Goal: Transaction & Acquisition: Obtain resource

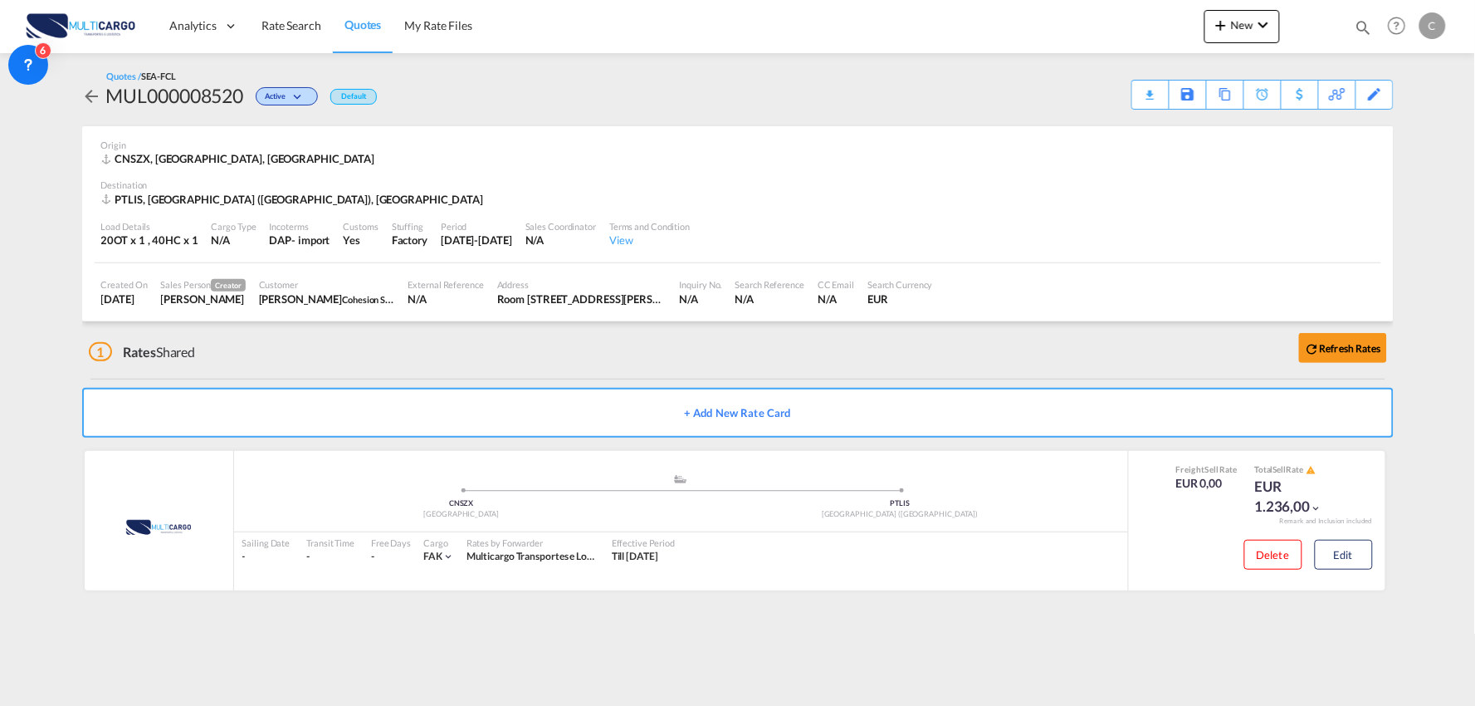
click at [374, 346] on div "1 Rates Shared Refresh Rates" at bounding box center [741, 347] width 1305 height 53
click at [1250, 34] on button "New" at bounding box center [1243, 26] width 76 height 33
click at [1207, 128] on span "Quote" at bounding box center [1198, 124] width 18 height 33
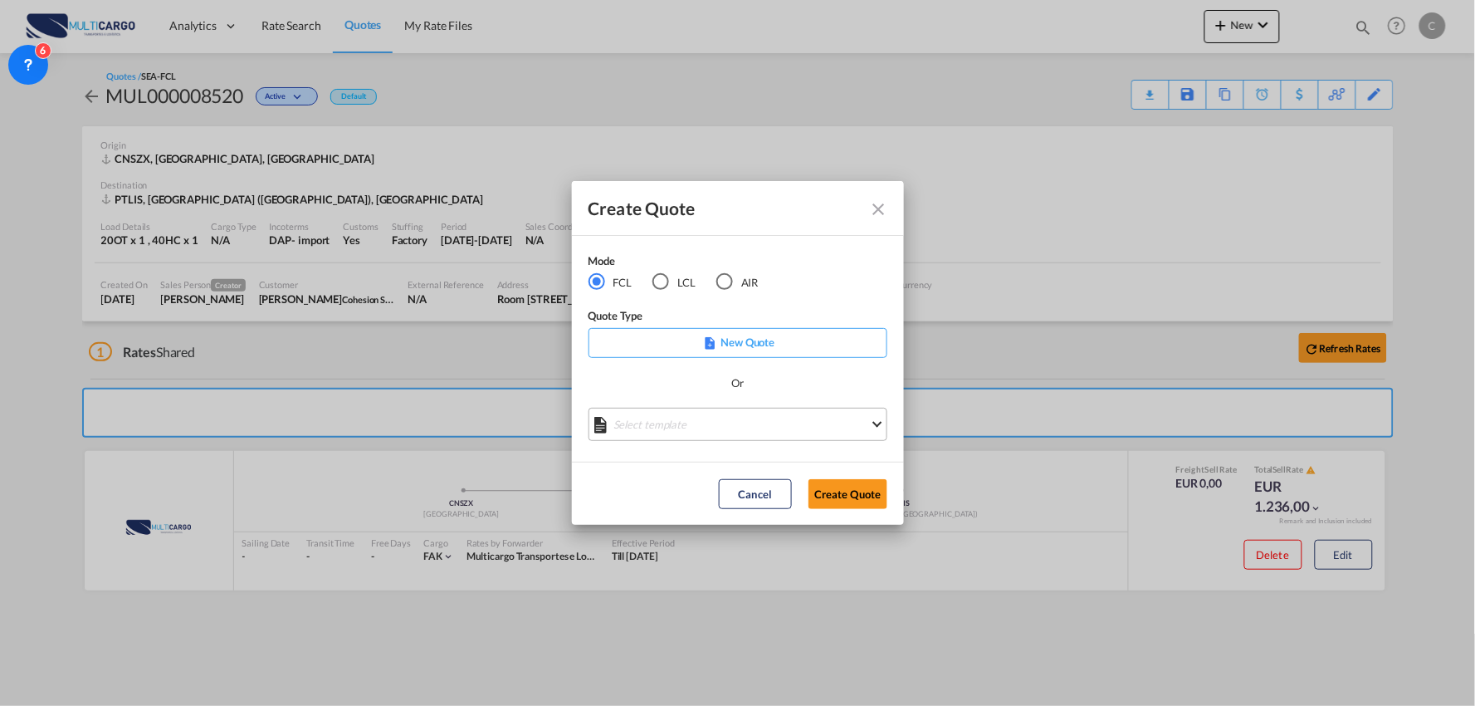
click at [710, 413] on md-select "Select template EXP EXW MERC.Nacional 09/2025 [PERSON_NAME] | [DATE] IMP DAP FC…" at bounding box center [738, 424] width 299 height 33
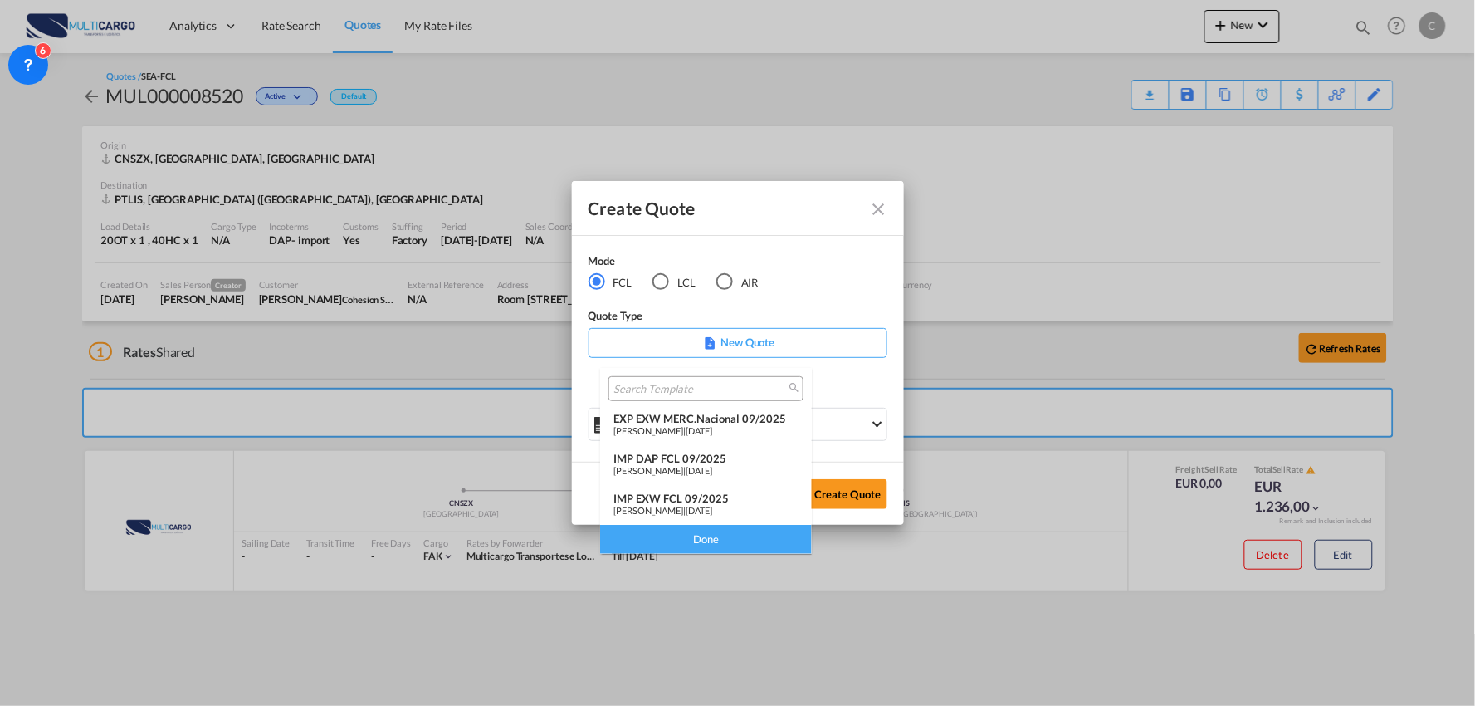
drag, startPoint x: 673, startPoint y: 462, endPoint x: 835, endPoint y: 495, distance: 166.1
click at [673, 461] on div "IMP DAP FCL 09/2025" at bounding box center [706, 458] width 185 height 13
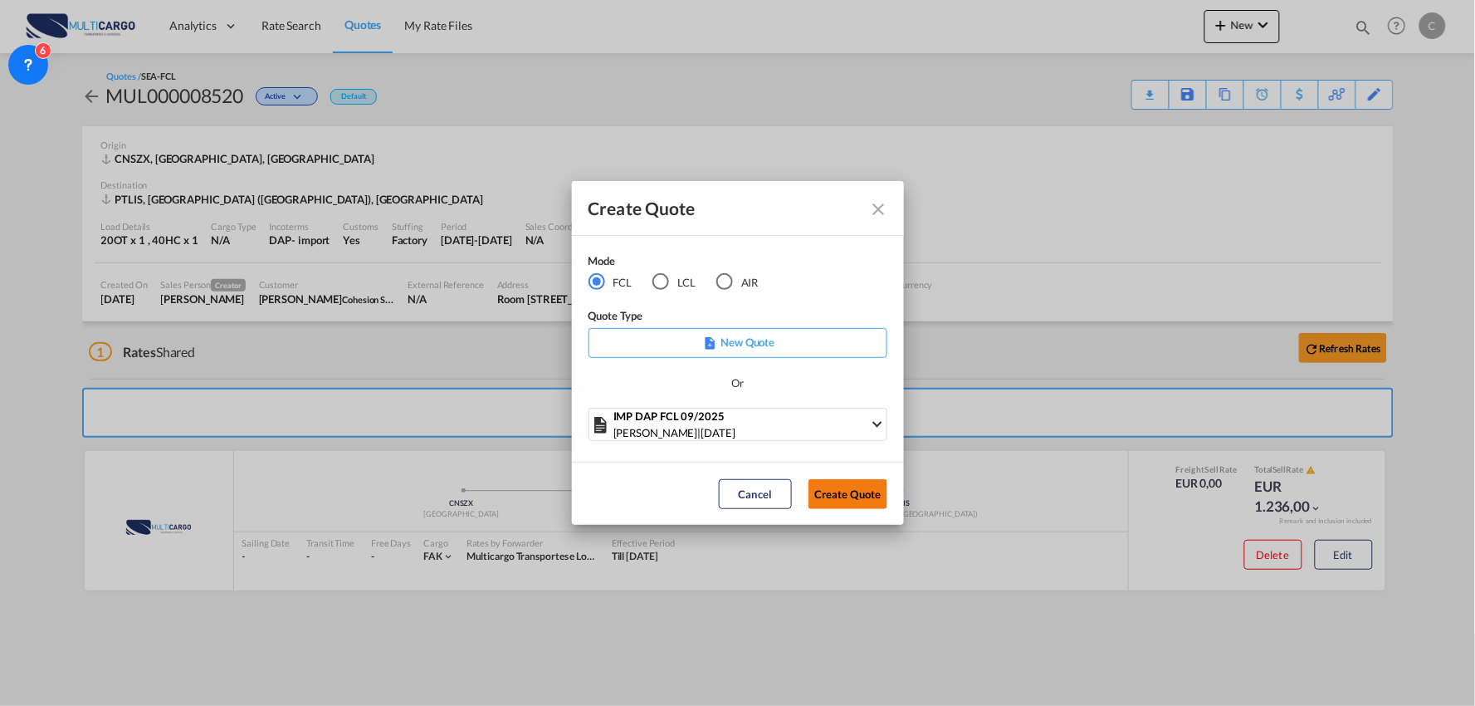
click at [844, 501] on button "Create Quote" at bounding box center [848, 494] width 79 height 30
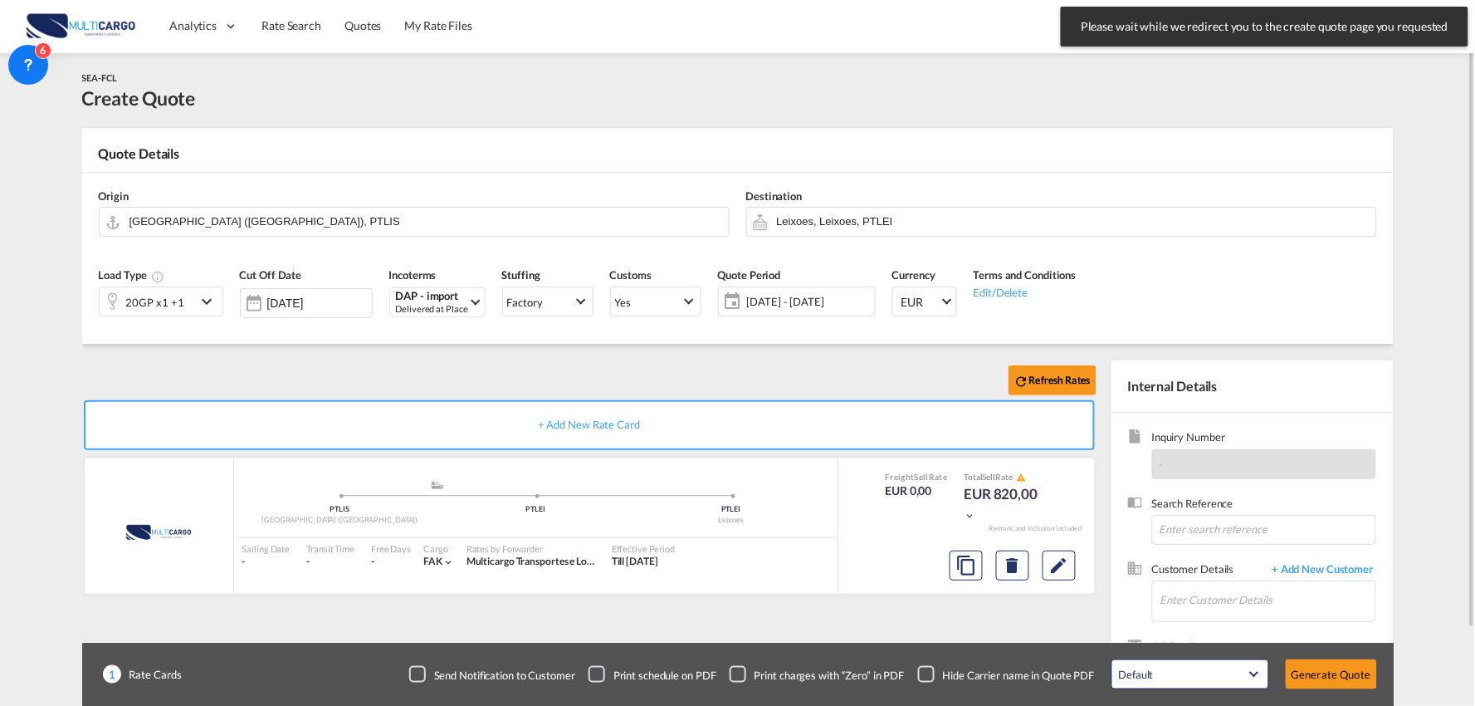
scroll to position [86, 0]
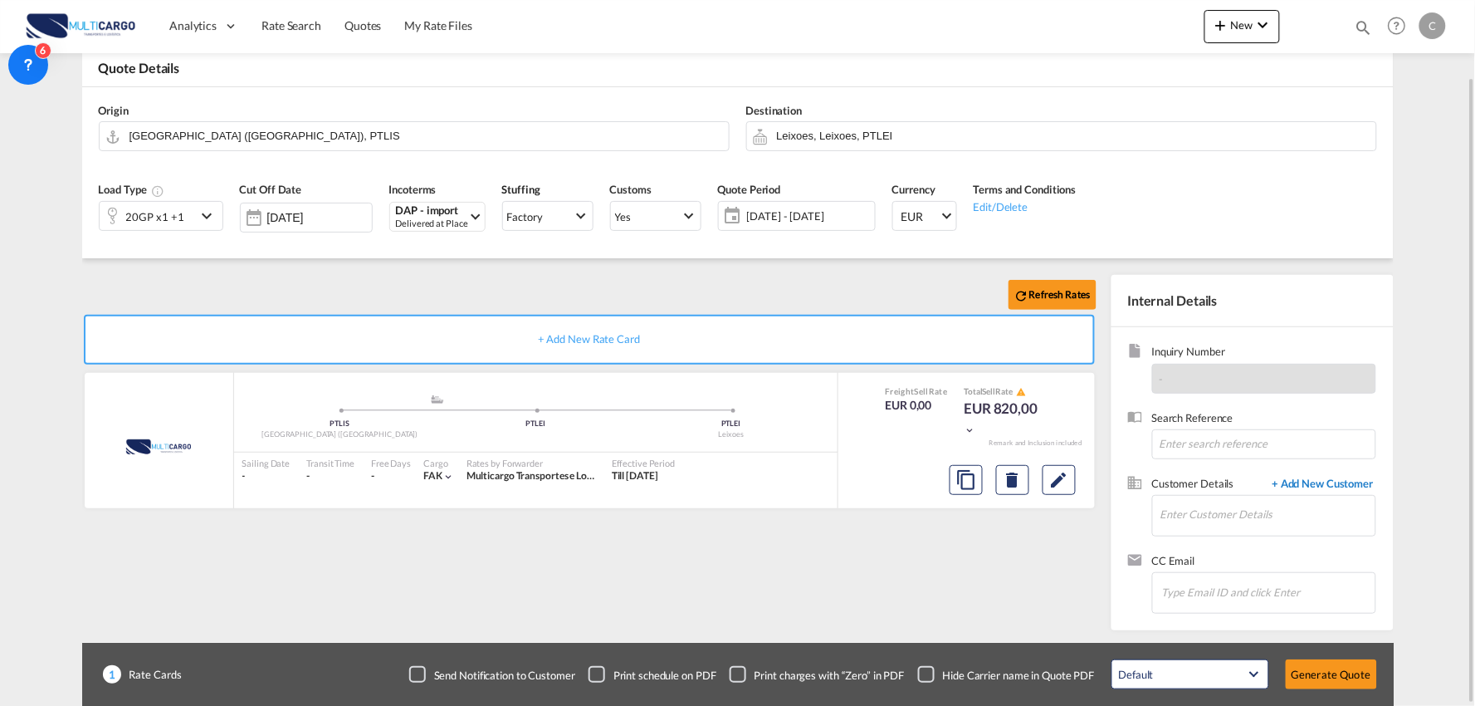
click at [1319, 482] on span "+ Add New Customer" at bounding box center [1321, 485] width 112 height 19
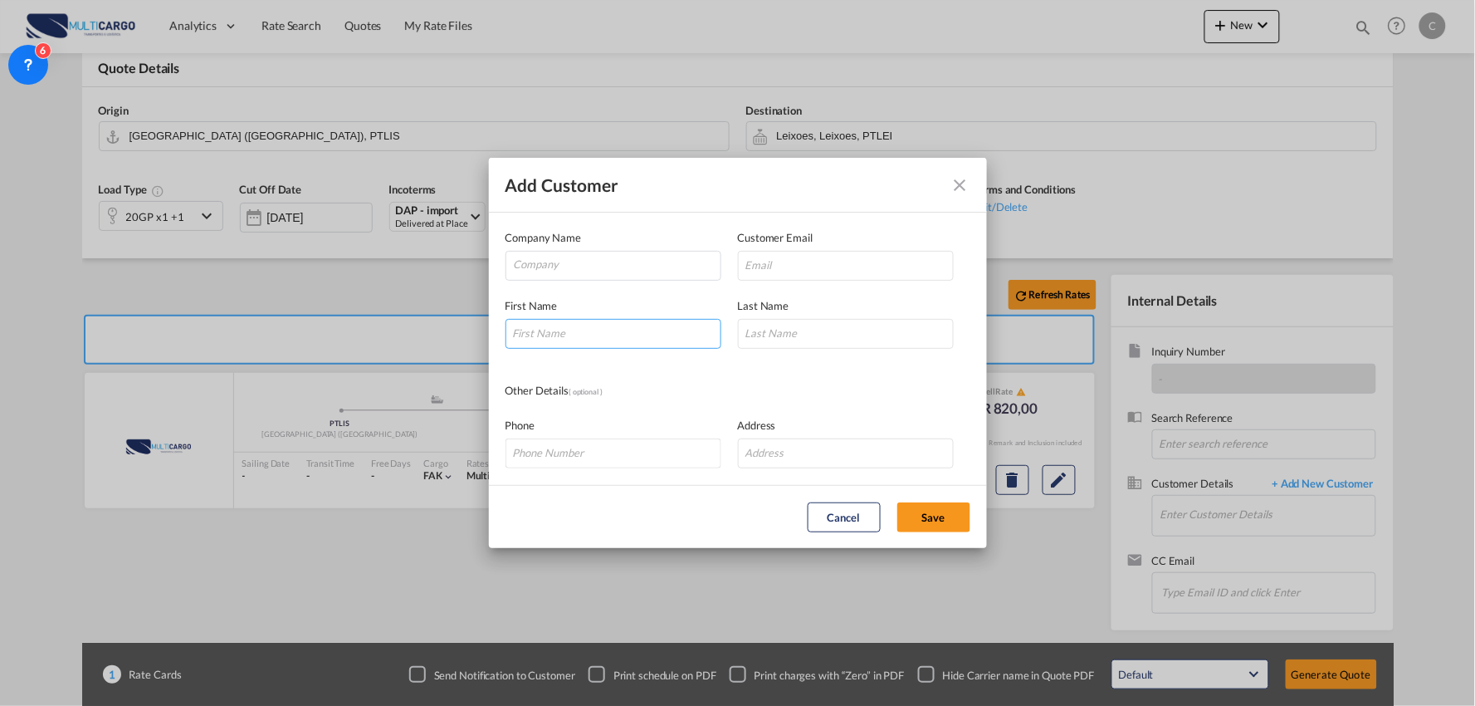
click at [620, 329] on input "Add Customer Company ..." at bounding box center [614, 334] width 216 height 30
drag, startPoint x: 567, startPoint y: 330, endPoint x: 541, endPoint y: 325, distance: 27.0
click at [541, 325] on input "[PERSON_NAME]" at bounding box center [614, 334] width 216 height 30
type input "[PERSON_NAME]"
click at [857, 335] on input "Add Customer Company ..." at bounding box center [846, 334] width 216 height 30
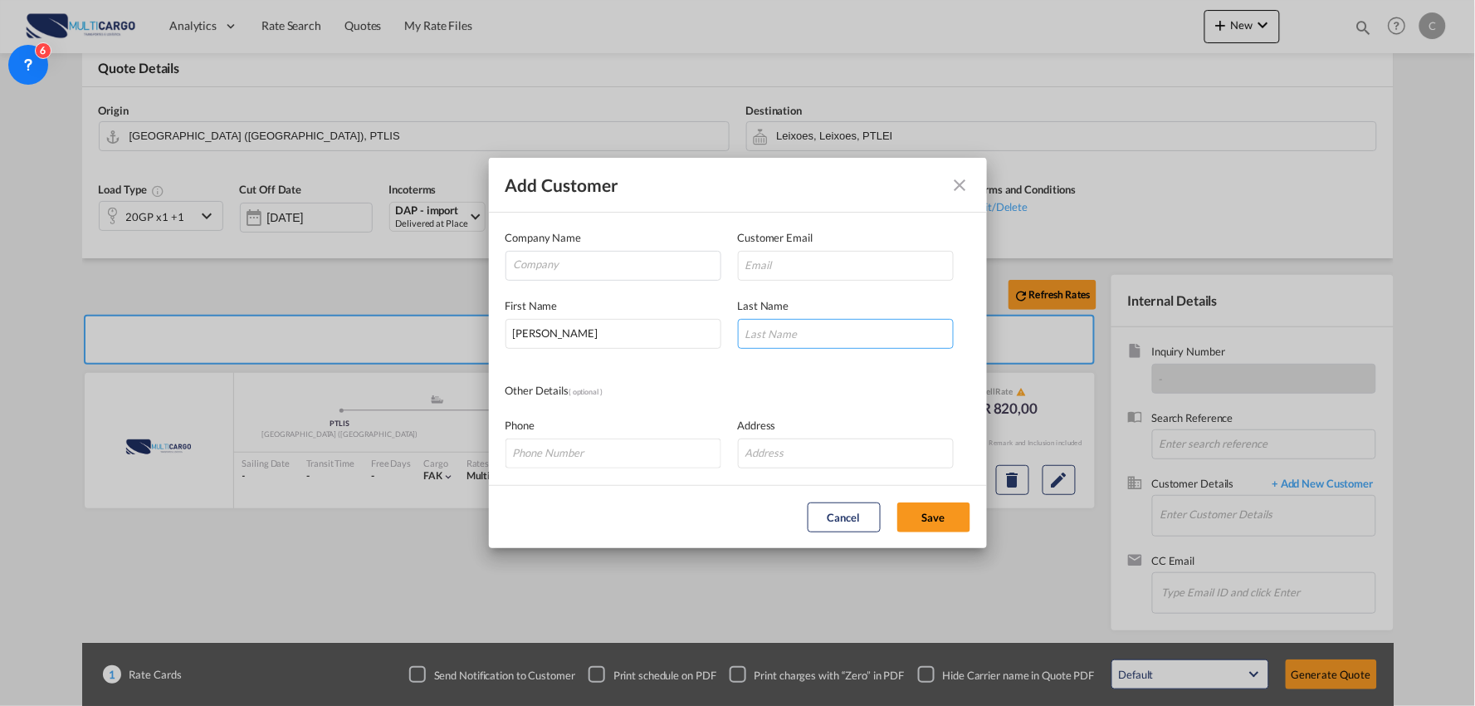
paste input "Conceição"
type input "Conceição"
drag, startPoint x: 853, startPoint y: 279, endPoint x: 848, endPoint y: 264, distance: 15.8
click at [853, 279] on input "Add Customer Company ..." at bounding box center [846, 266] width 216 height 30
click at [779, 267] on input "Add Customer Company ..." at bounding box center [846, 266] width 216 height 30
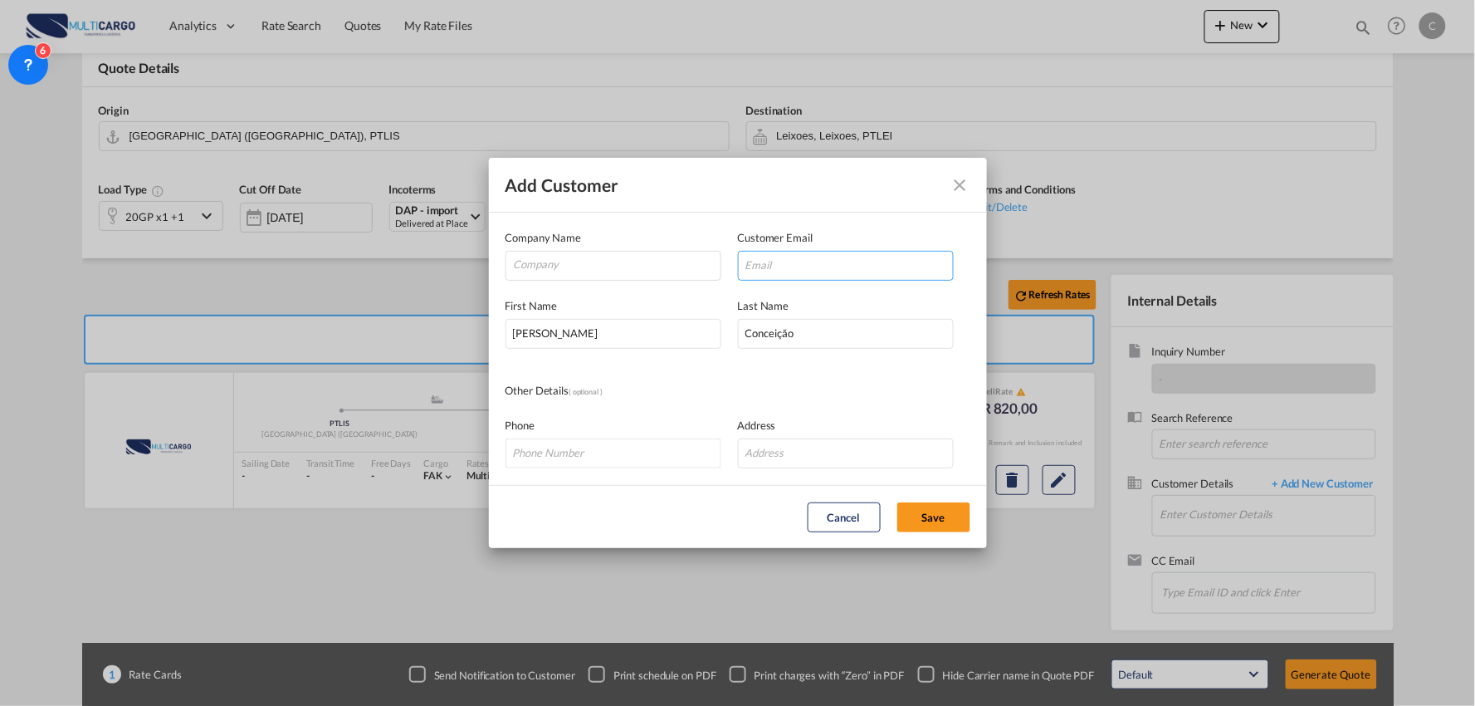
paste input "[PERSON_NAME][EMAIL_ADDRESS][DOMAIN_NAME]"
type input "[PERSON_NAME][EMAIL_ADDRESS][DOMAIN_NAME]"
click at [633, 268] on input "Company" at bounding box center [617, 264] width 207 height 25
paste input "CASA DAS PELES CONFECÇÕES S.A,"
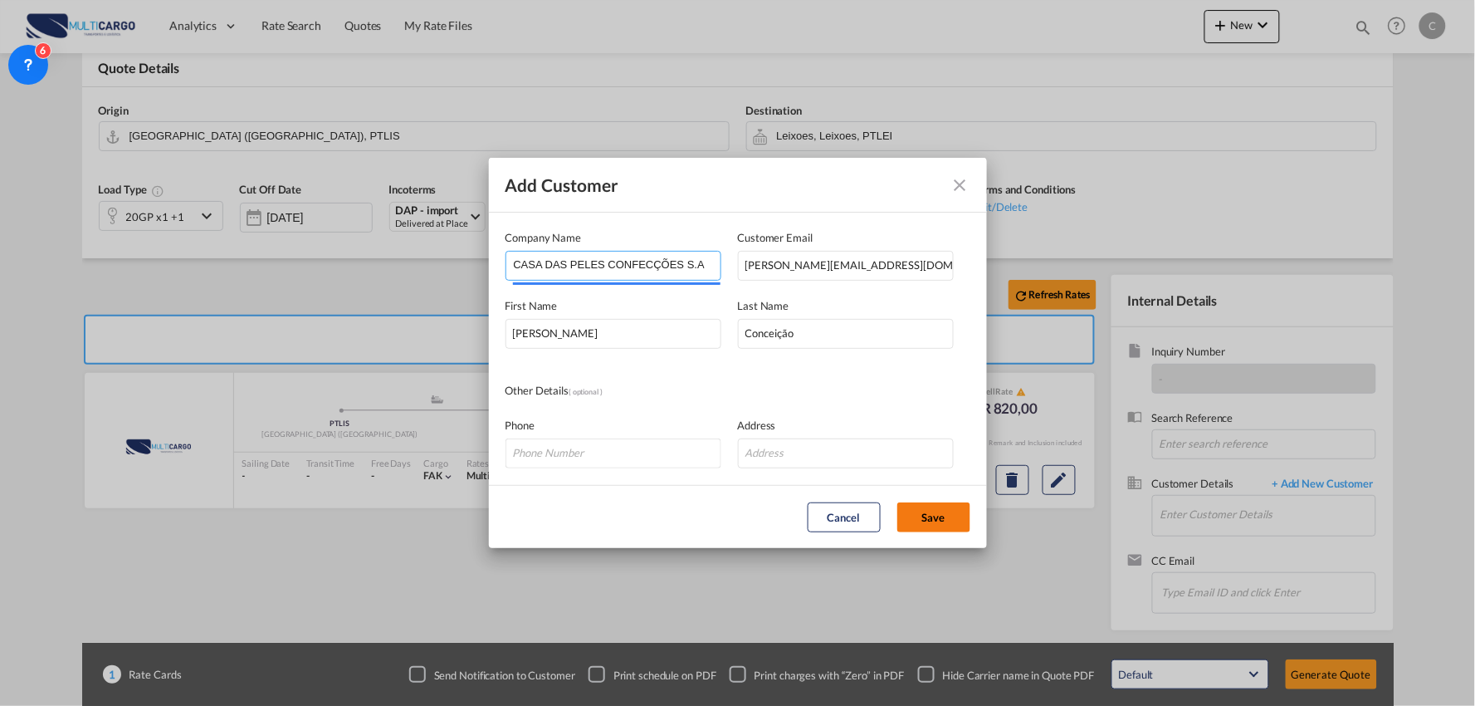
type input "CASA DAS PELES CONFECÇÕES S.A,"
click at [945, 517] on button "Save" at bounding box center [934, 517] width 73 height 30
type input "CASA DAS PELES CONFECÇÕES S.A,, [PERSON_NAME], [PERSON_NAME][EMAIL_ADDRESS][DOM…"
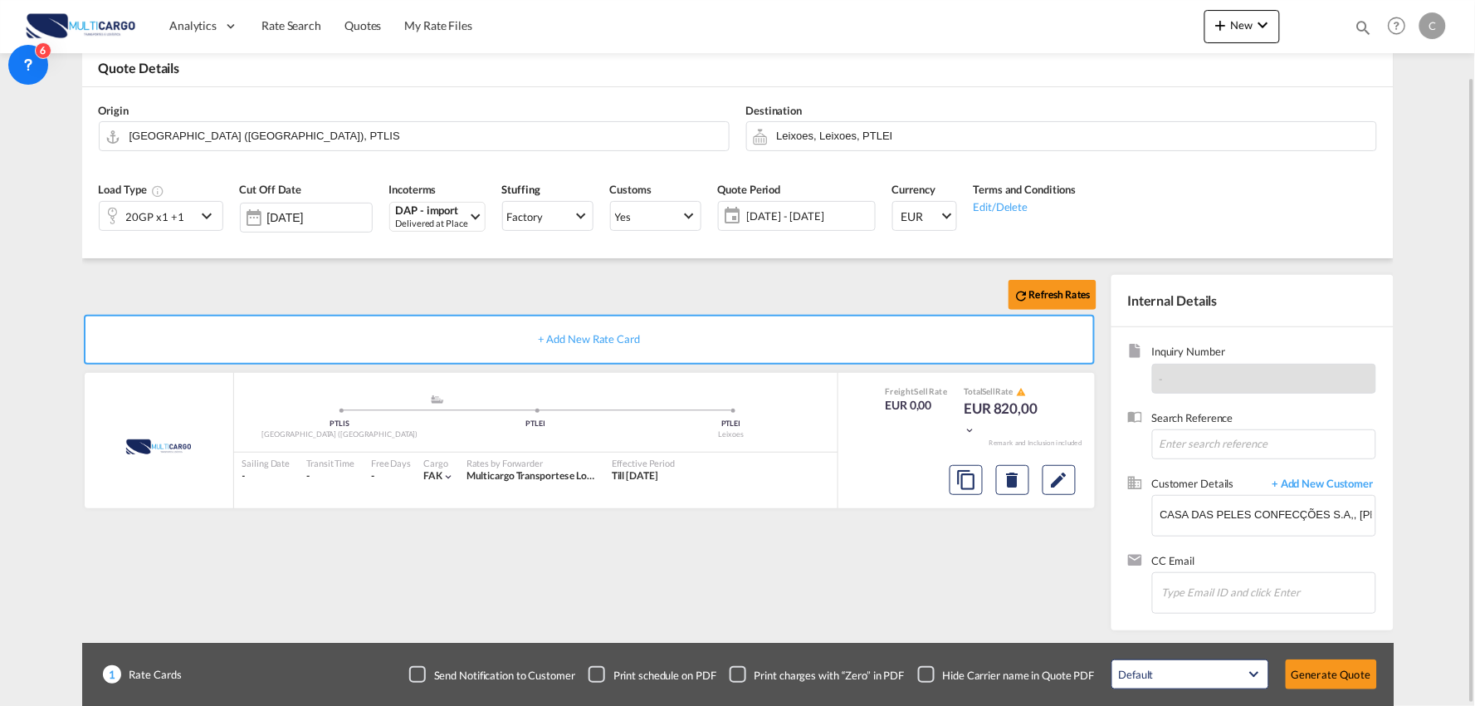
click at [927, 682] on div "Checkbox No Ink" at bounding box center [926, 674] width 17 height 17
click at [1008, 615] on div "Refresh Rates + Add New Rate Card MultiCargo added by you .a{fill:#aaa8ad;} .a{…" at bounding box center [592, 448] width 1021 height 347
click at [183, 213] on div "20GP x1 +1" at bounding box center [148, 216] width 96 height 28
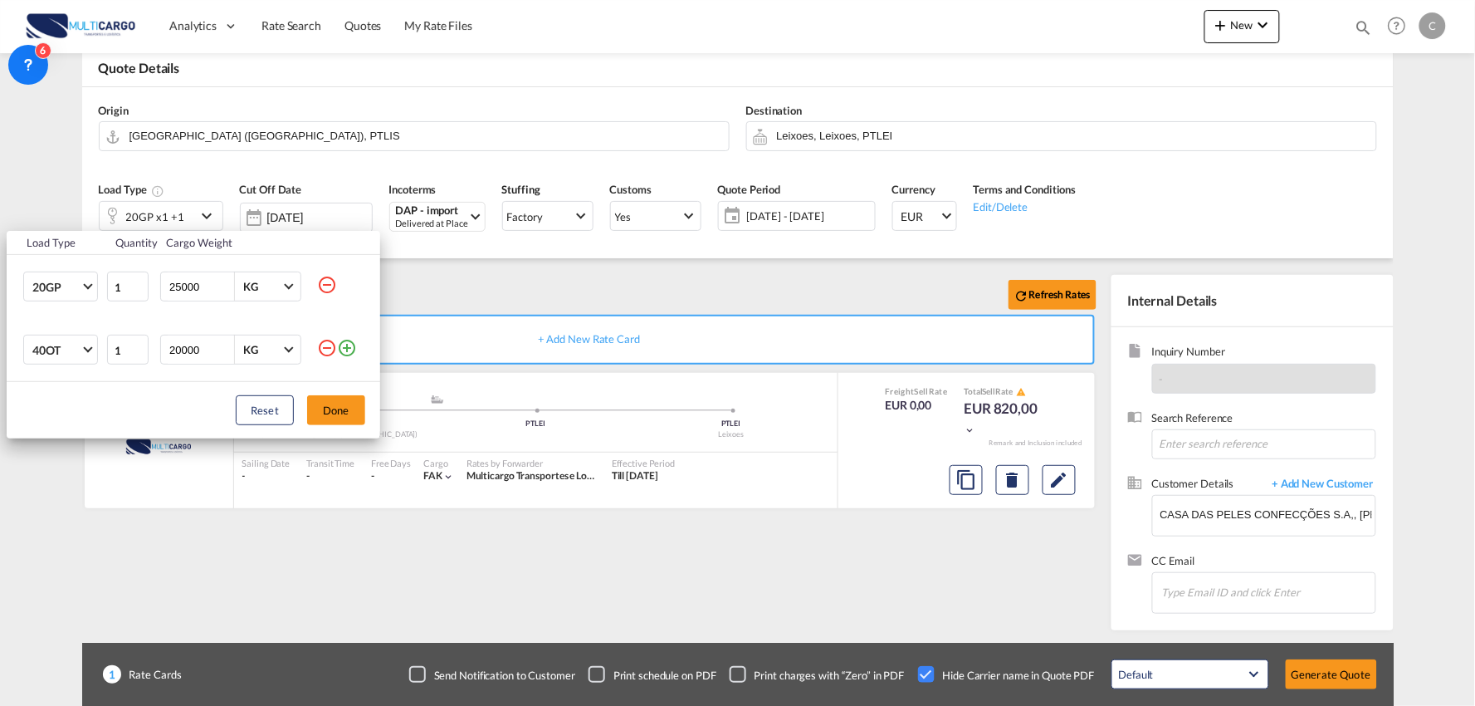
click at [320, 343] on md-icon "icon-minus-circle-outline" at bounding box center [327, 348] width 20 height 20
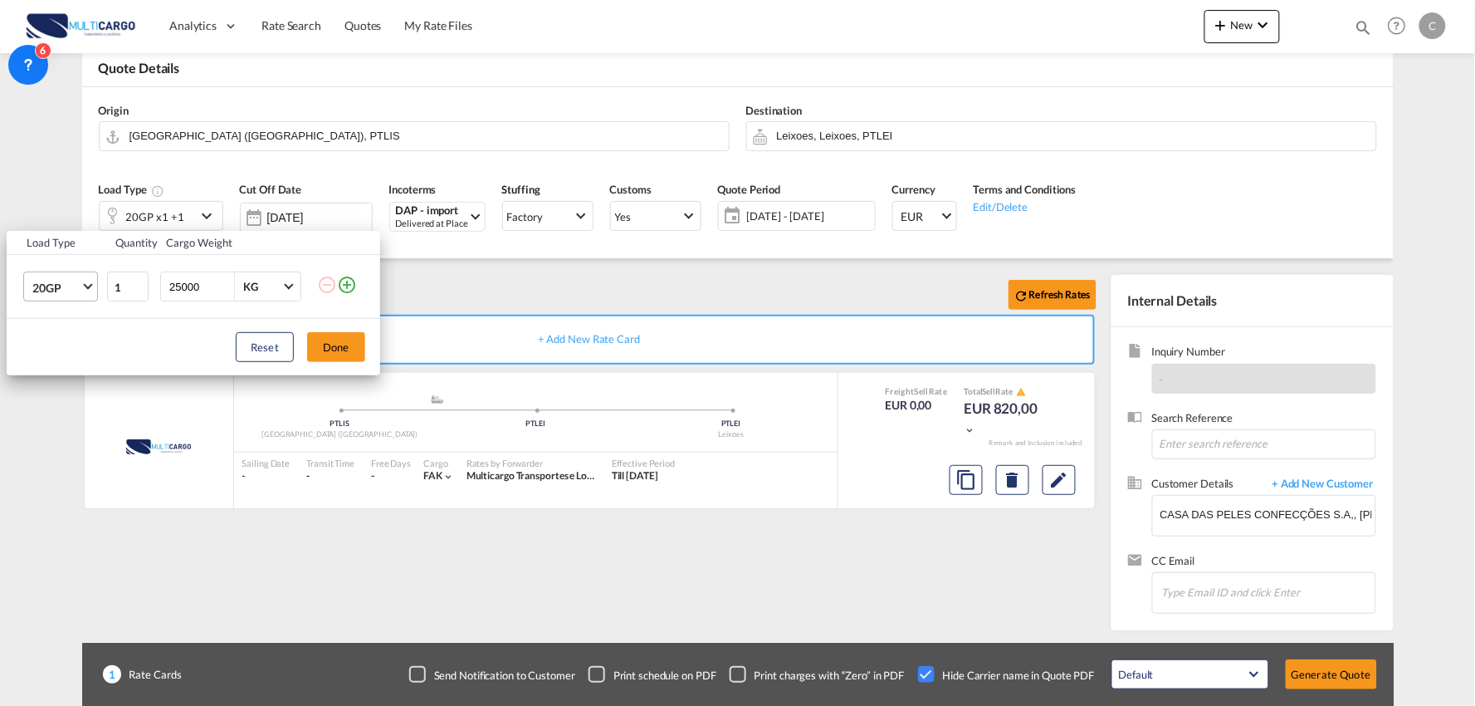
click at [79, 283] on span "20GP" at bounding box center [56, 288] width 48 height 17
click at [60, 359] on div "40HC" at bounding box center [47, 367] width 31 height 17
click at [350, 359] on button "Done" at bounding box center [336, 347] width 58 height 30
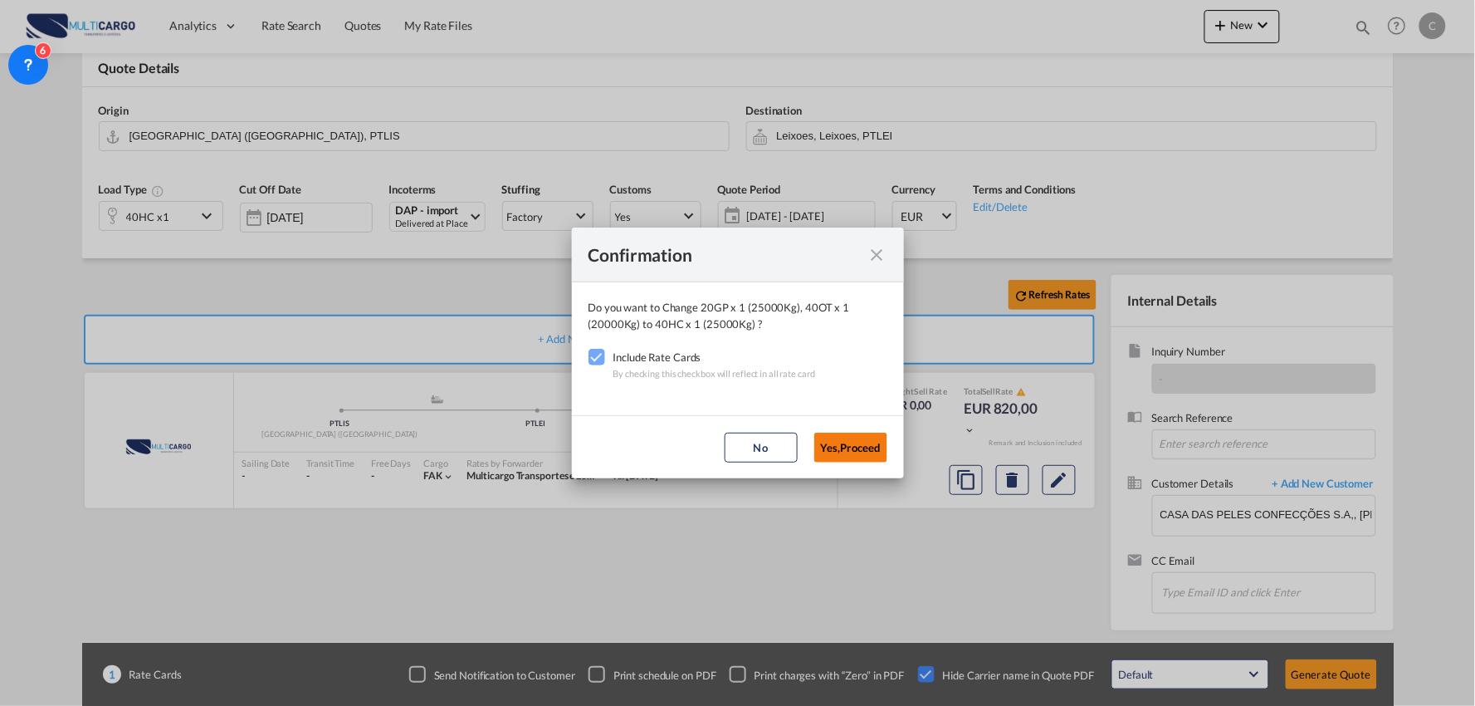
click at [857, 451] on button "Yes,Proceed" at bounding box center [851, 448] width 73 height 30
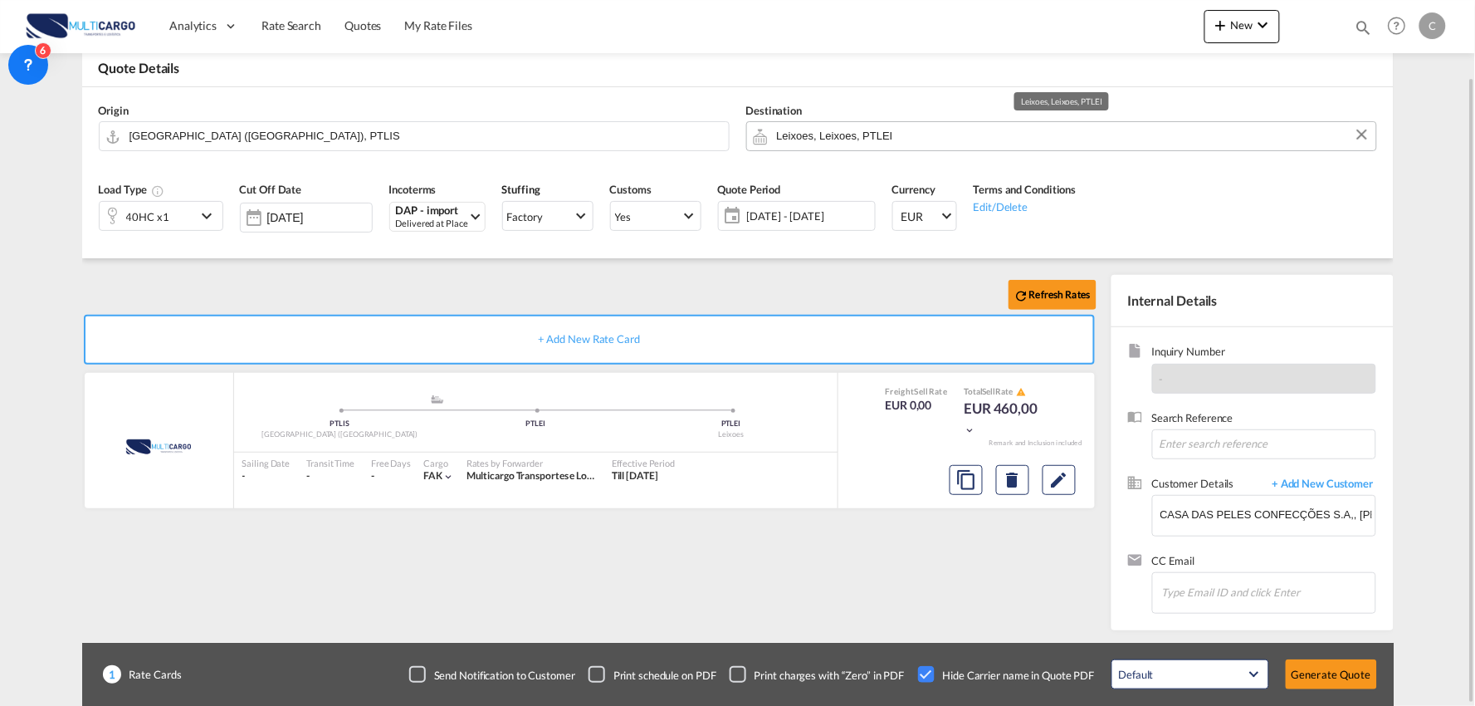
click at [820, 137] on input "Leixoes, Leixoes, PTLEI" at bounding box center [1072, 135] width 591 height 29
type input "K"
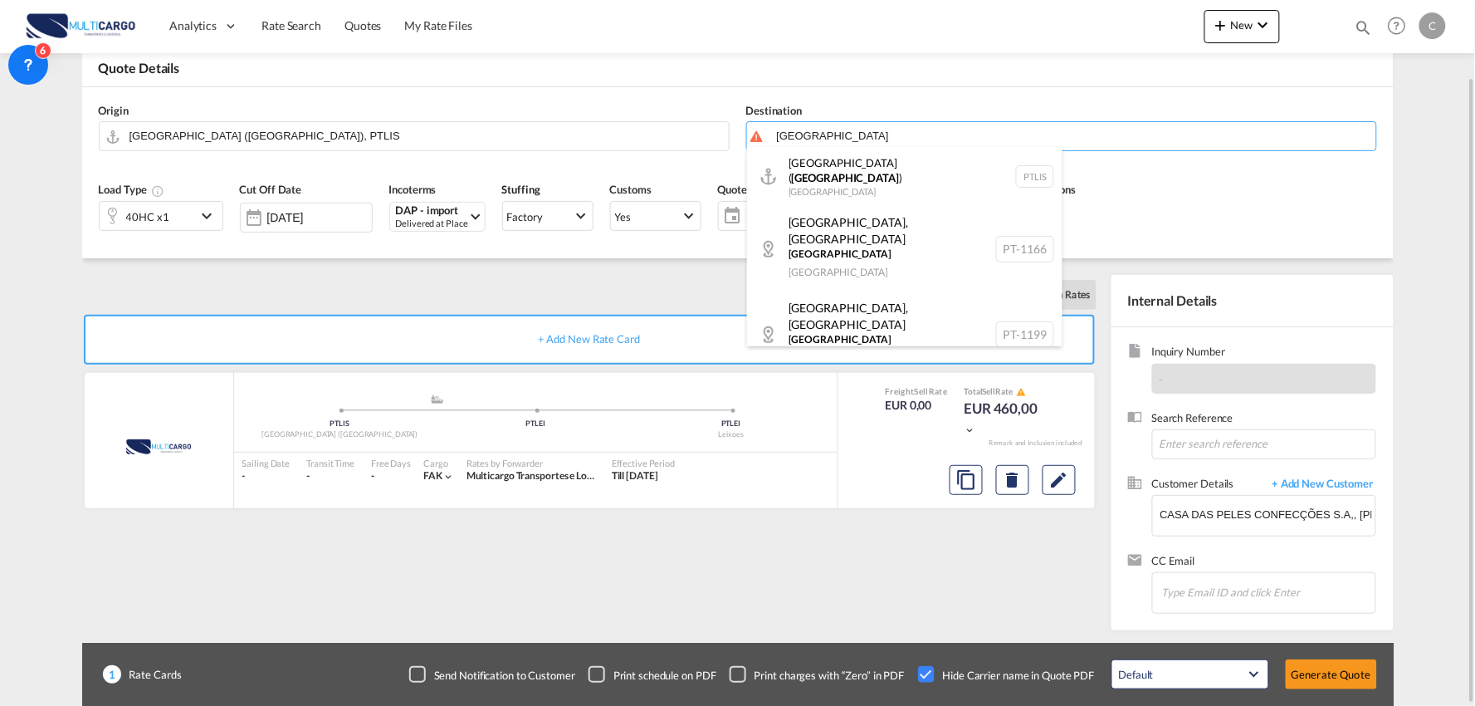
click at [836, 181] on div "[GEOGRAPHIC_DATA] ( [GEOGRAPHIC_DATA] ) [GEOGRAPHIC_DATA] PTLIS" at bounding box center [905, 177] width 316 height 60
type input "[GEOGRAPHIC_DATA] ([GEOGRAPHIC_DATA]), PTLIS"
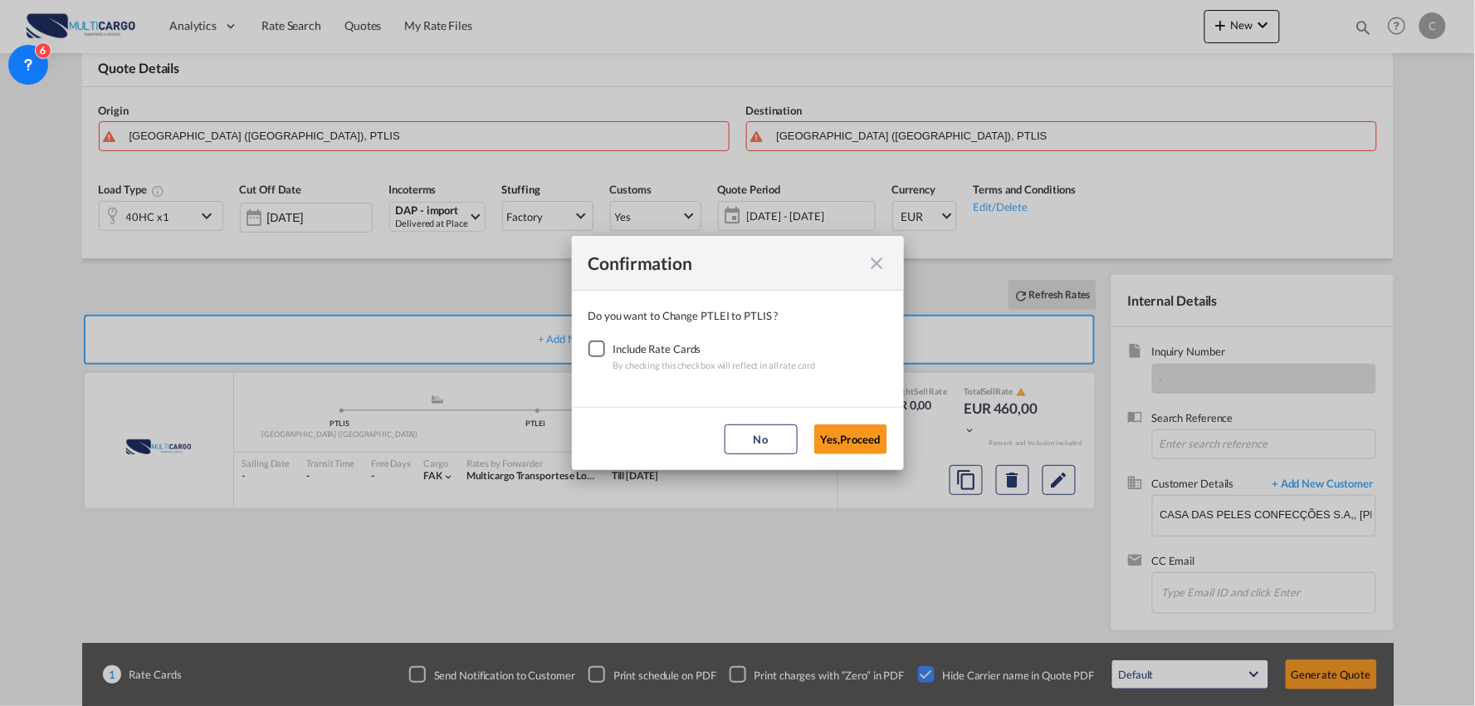
drag, startPoint x: 601, startPoint y: 350, endPoint x: 692, endPoint y: 372, distance: 93.9
click at [605, 351] on div "Checkbox No Ink" at bounding box center [597, 348] width 17 height 17
click at [842, 440] on button "Yes,Proceed" at bounding box center [851, 439] width 73 height 30
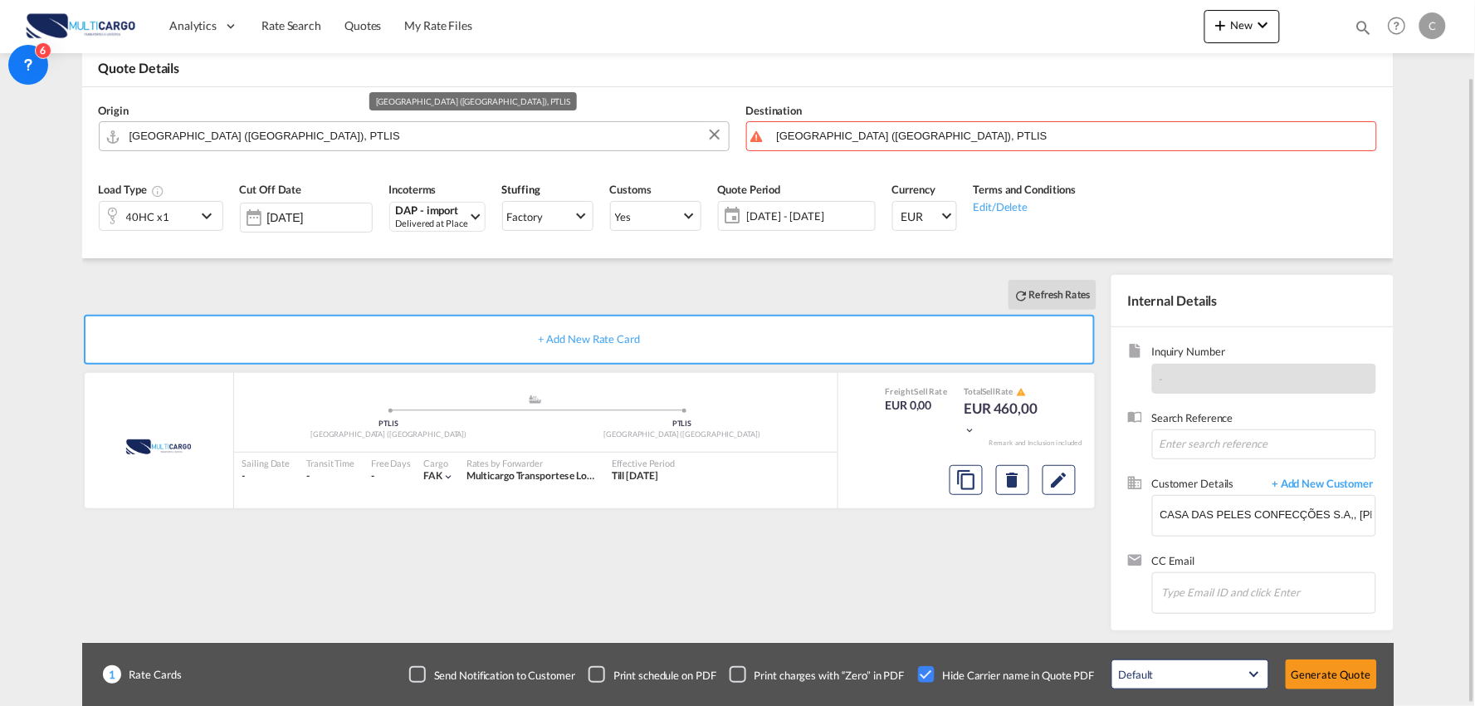
drag, startPoint x: 302, startPoint y: 144, endPoint x: 109, endPoint y: 123, distance: 194.6
click at [109, 123] on md-input-container "[GEOGRAPHIC_DATA] ([GEOGRAPHIC_DATA]), PTLIS" at bounding box center [414, 136] width 631 height 30
click at [238, 120] on div "Origin [GEOGRAPHIC_DATA] ([GEOGRAPHIC_DATA]), PTLIS" at bounding box center [415, 127] width 648 height 66
click at [234, 141] on input "[GEOGRAPHIC_DATA] ([GEOGRAPHIC_DATA]), PTLIS" at bounding box center [425, 135] width 591 height 29
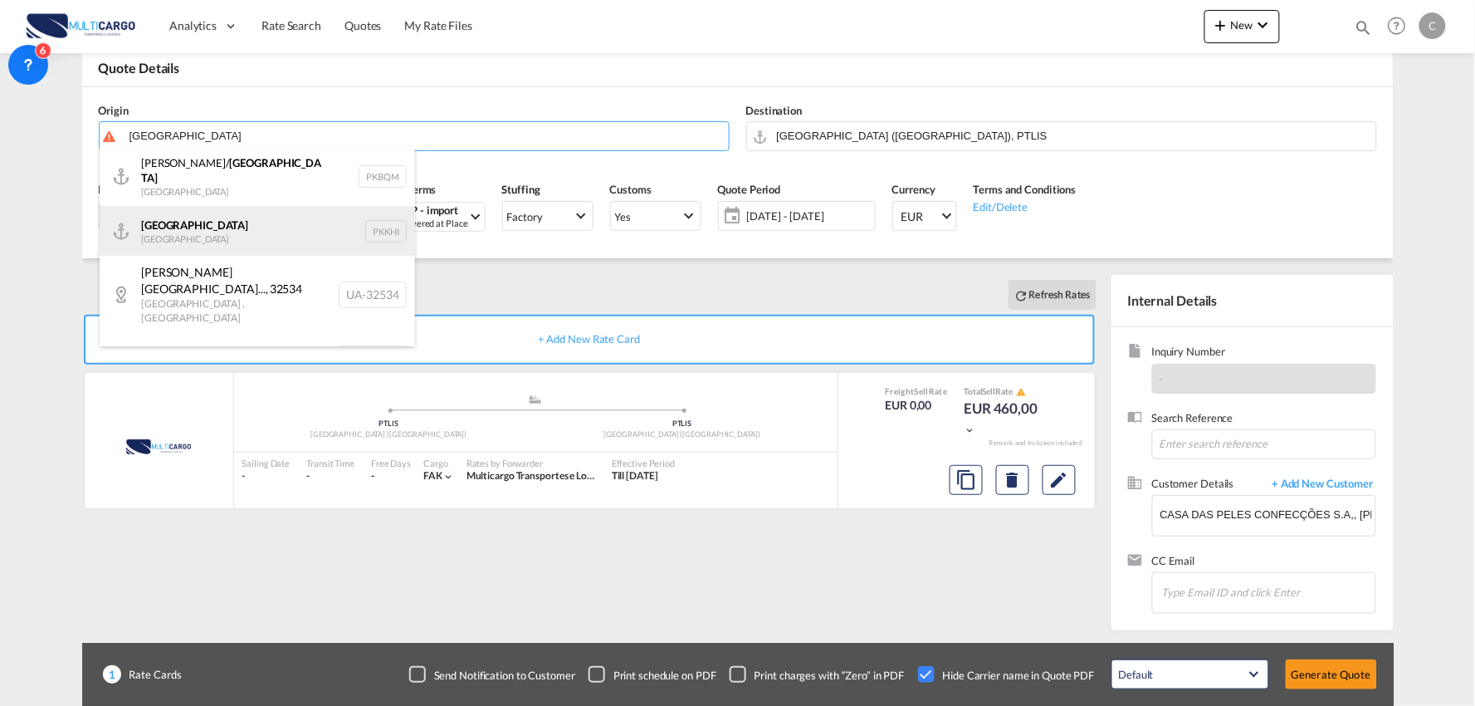
click at [201, 229] on div "[GEOGRAPHIC_DATA] [GEOGRAPHIC_DATA] PKKHI" at bounding box center [258, 231] width 316 height 50
type input "[GEOGRAPHIC_DATA], PKKHI"
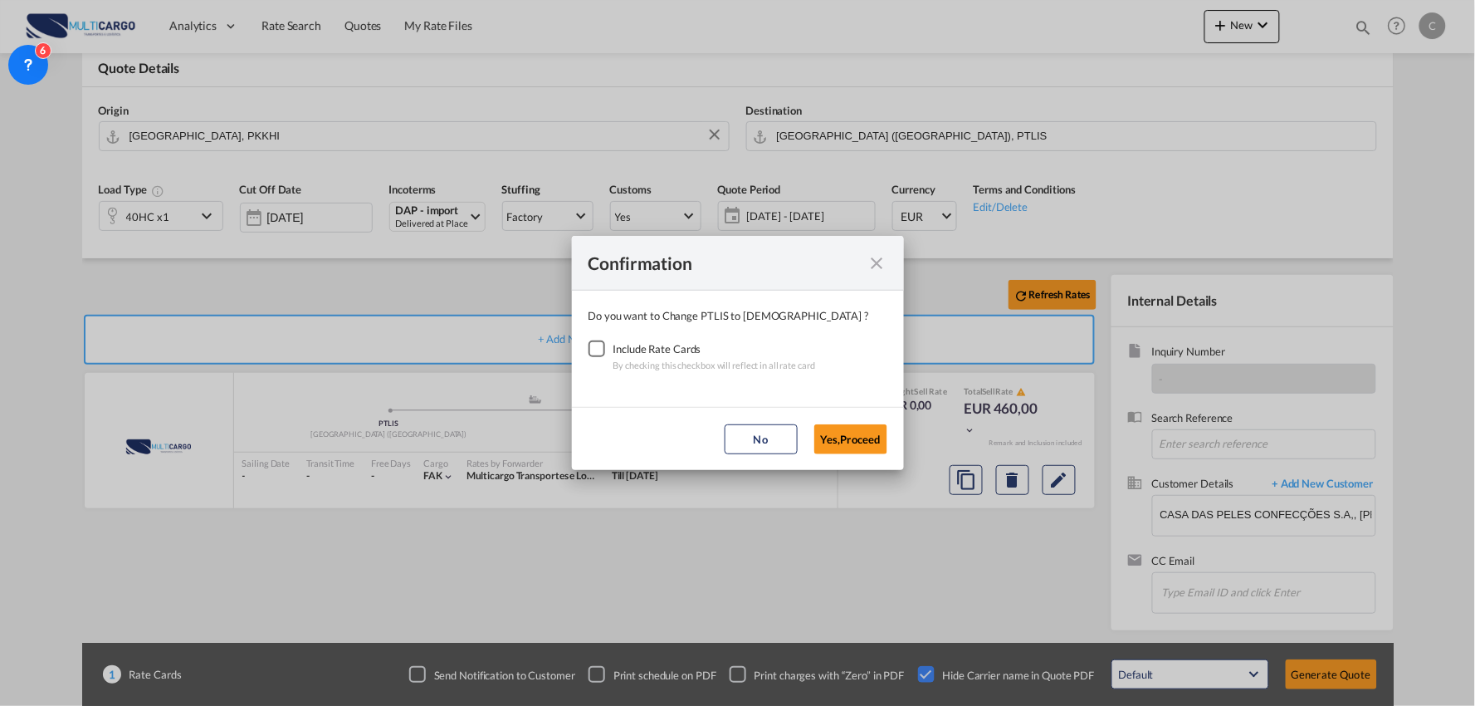
click at [599, 351] on div "Checkbox No Ink" at bounding box center [597, 348] width 17 height 17
click at [853, 438] on button "Yes,Proceed" at bounding box center [851, 439] width 73 height 30
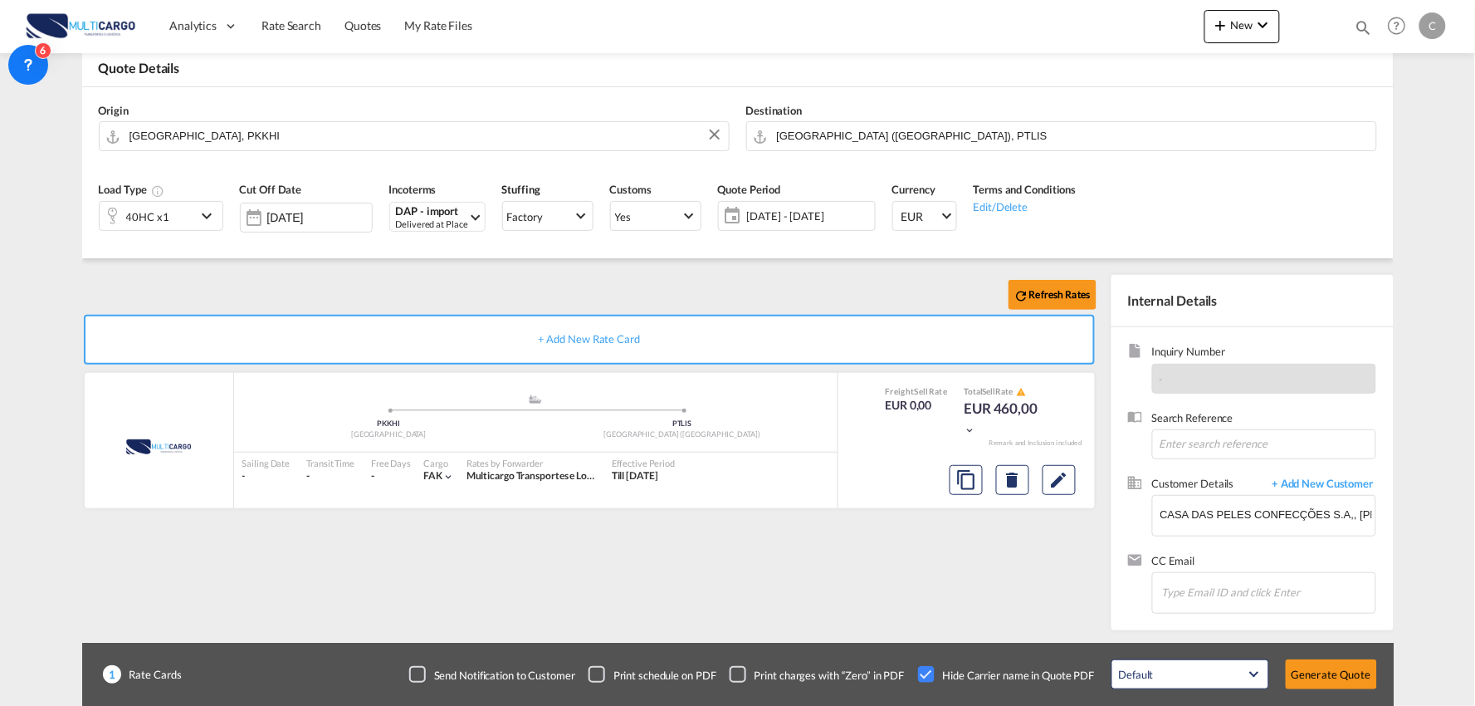
click at [419, 223] on div "Delivered at Place" at bounding box center [432, 224] width 72 height 12
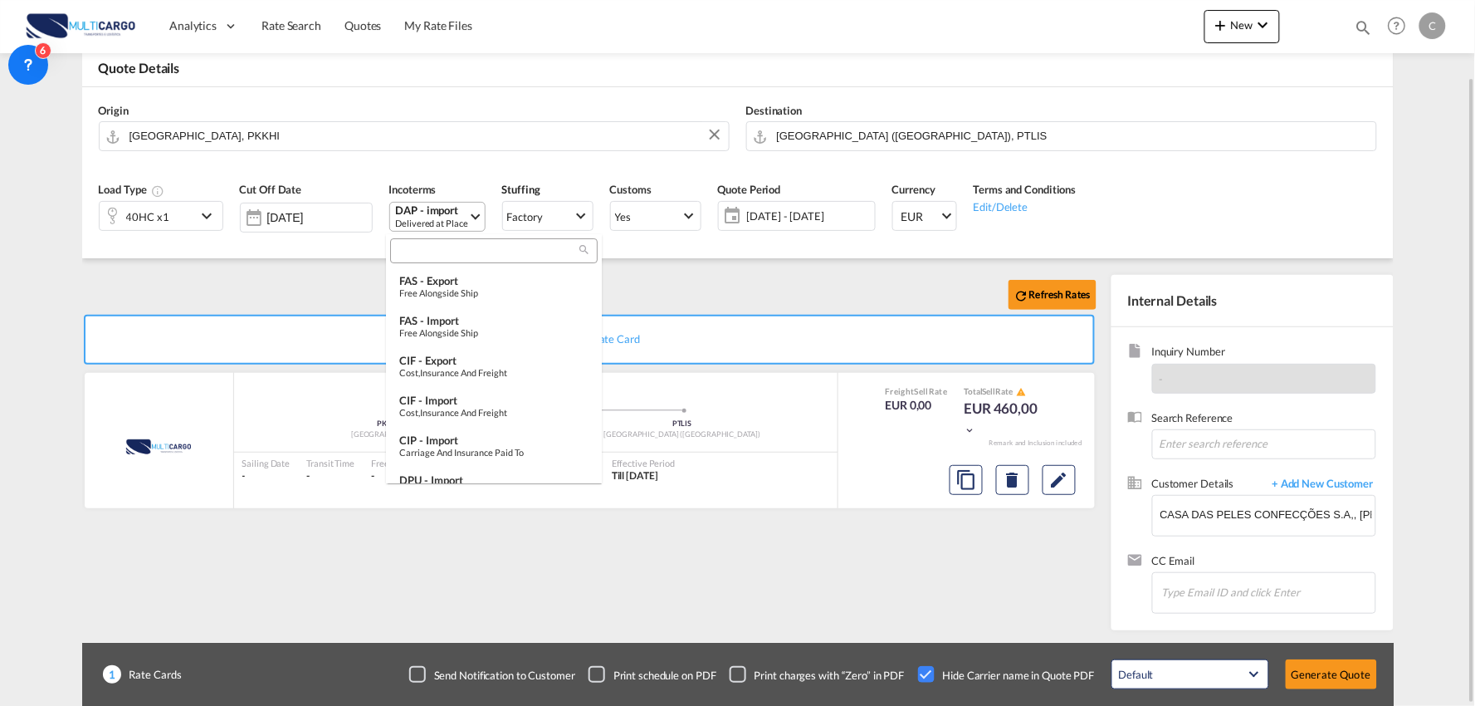
scroll to position [367, 0]
click at [799, 309] on md-backdrop at bounding box center [737, 353] width 1475 height 706
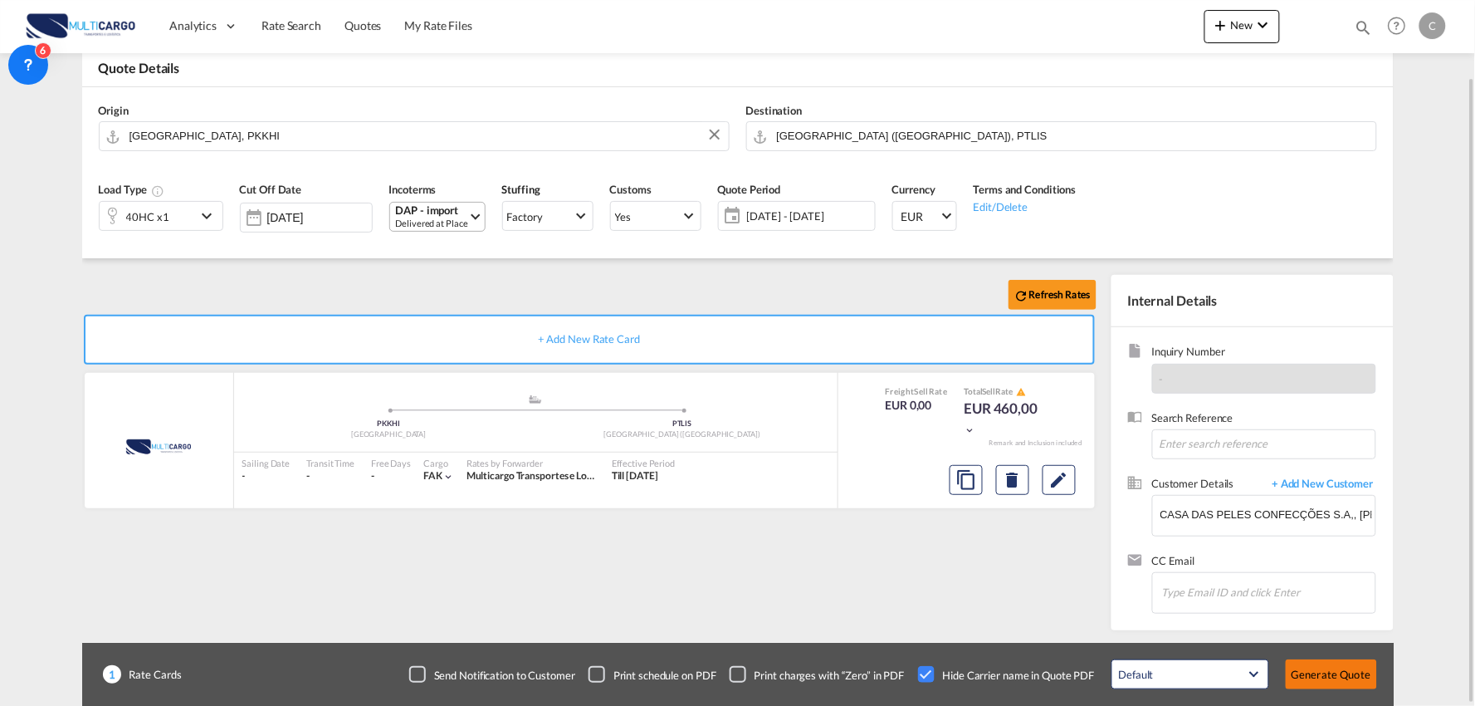
click at [1326, 668] on button "Generate Quote" at bounding box center [1331, 674] width 91 height 30
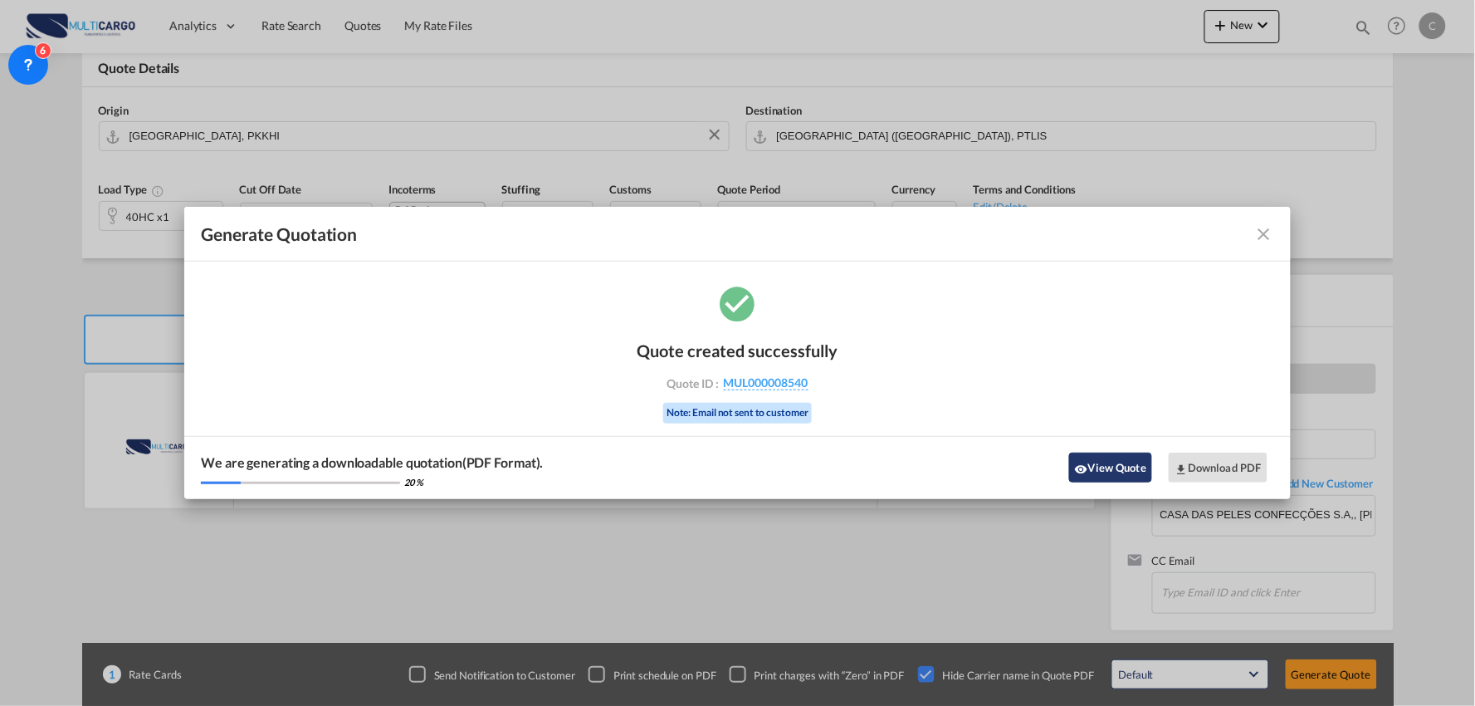
click at [1123, 470] on button "View Quote" at bounding box center [1110, 468] width 83 height 30
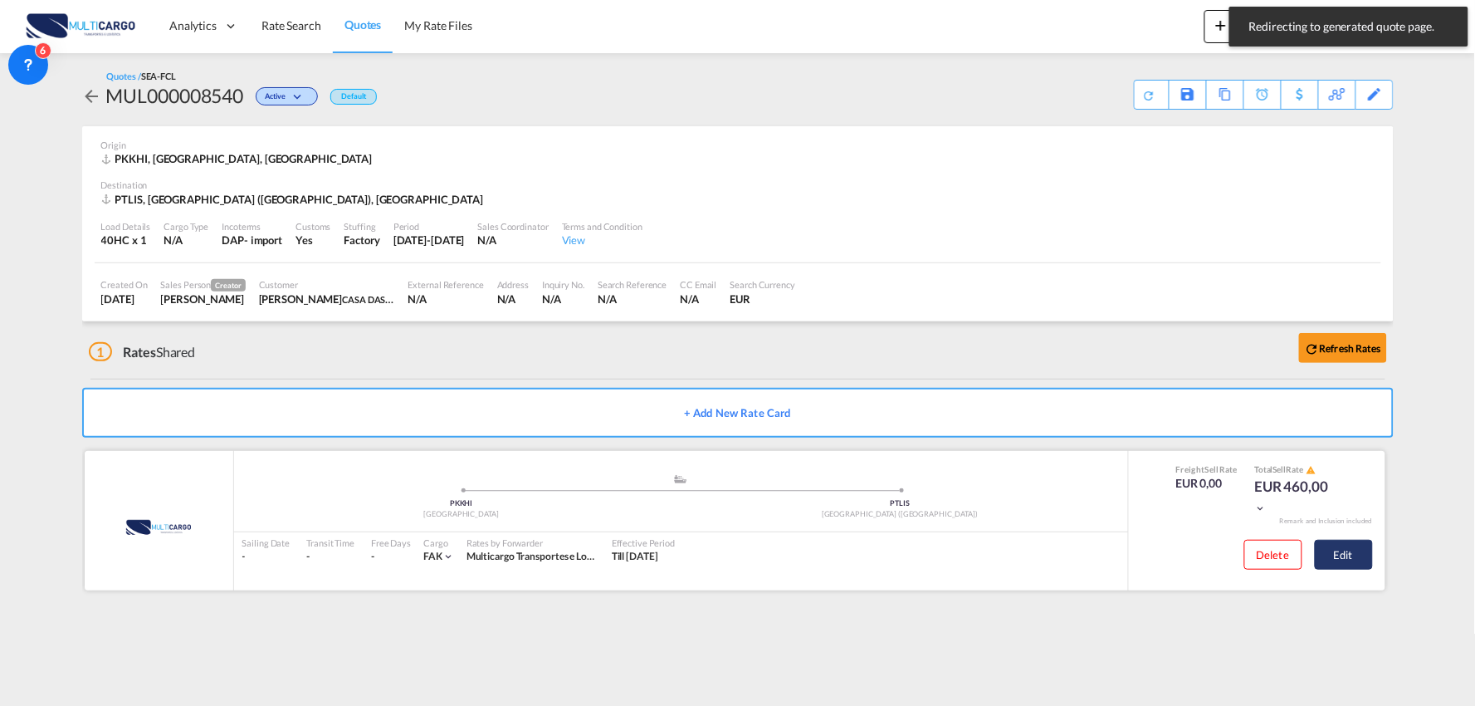
click at [1333, 559] on button "Edit" at bounding box center [1344, 555] width 58 height 30
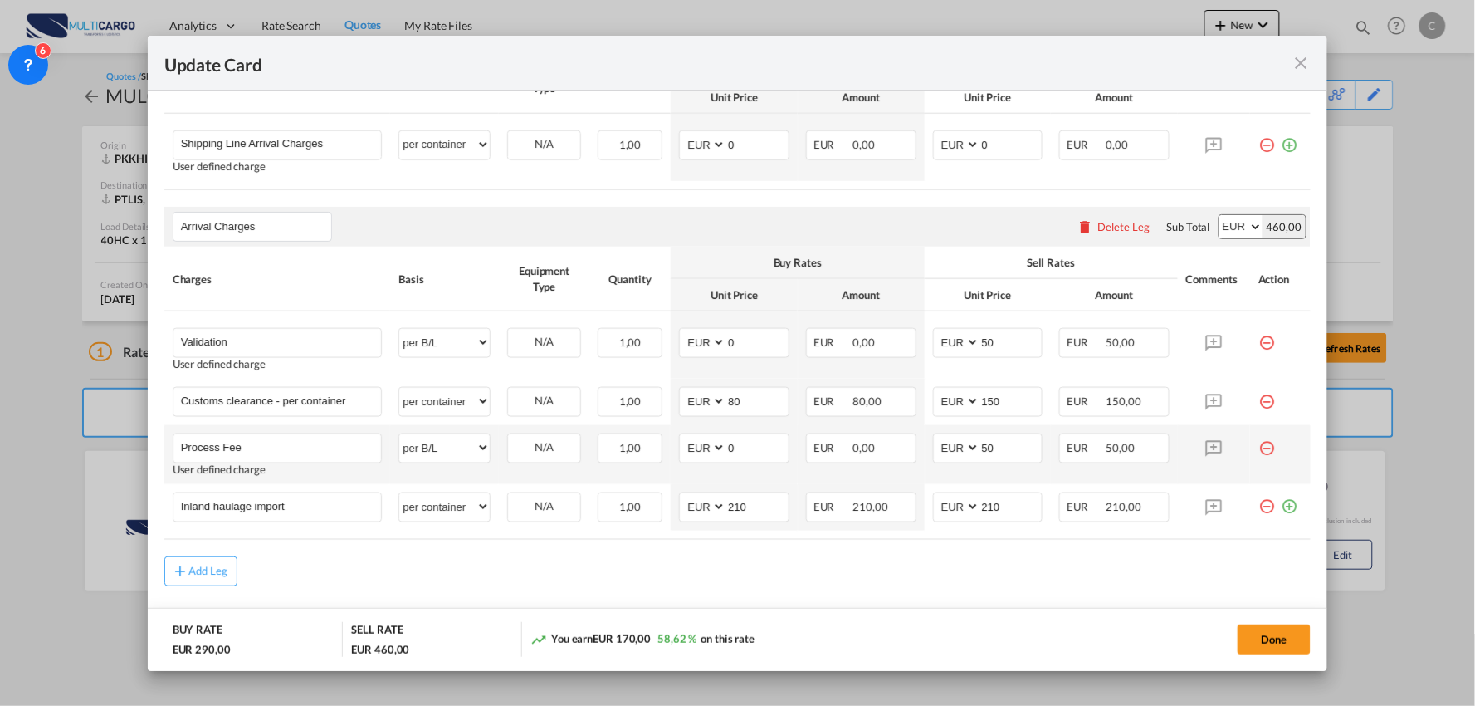
scroll to position [553, 0]
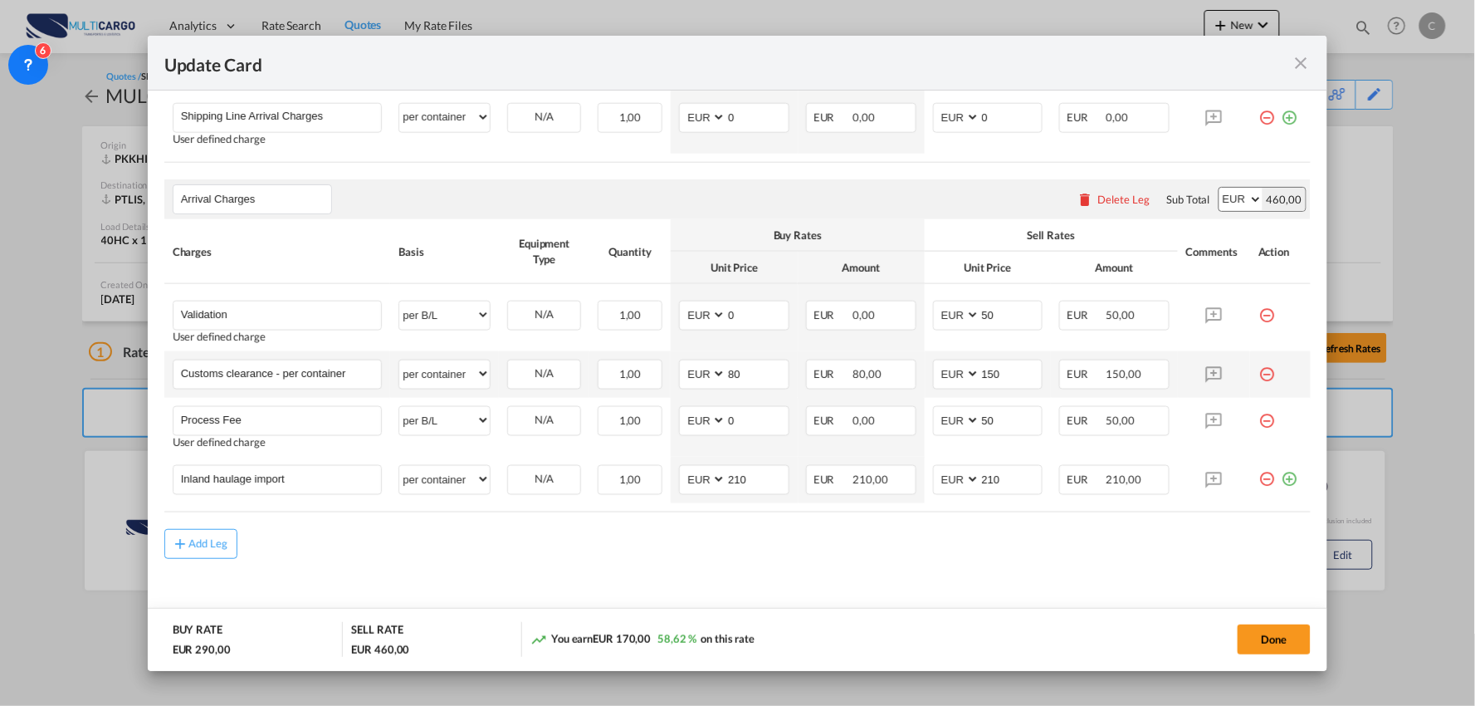
click at [1259, 372] on md-icon "icon-minus-circle-outline red-400-fg" at bounding box center [1267, 368] width 17 height 17
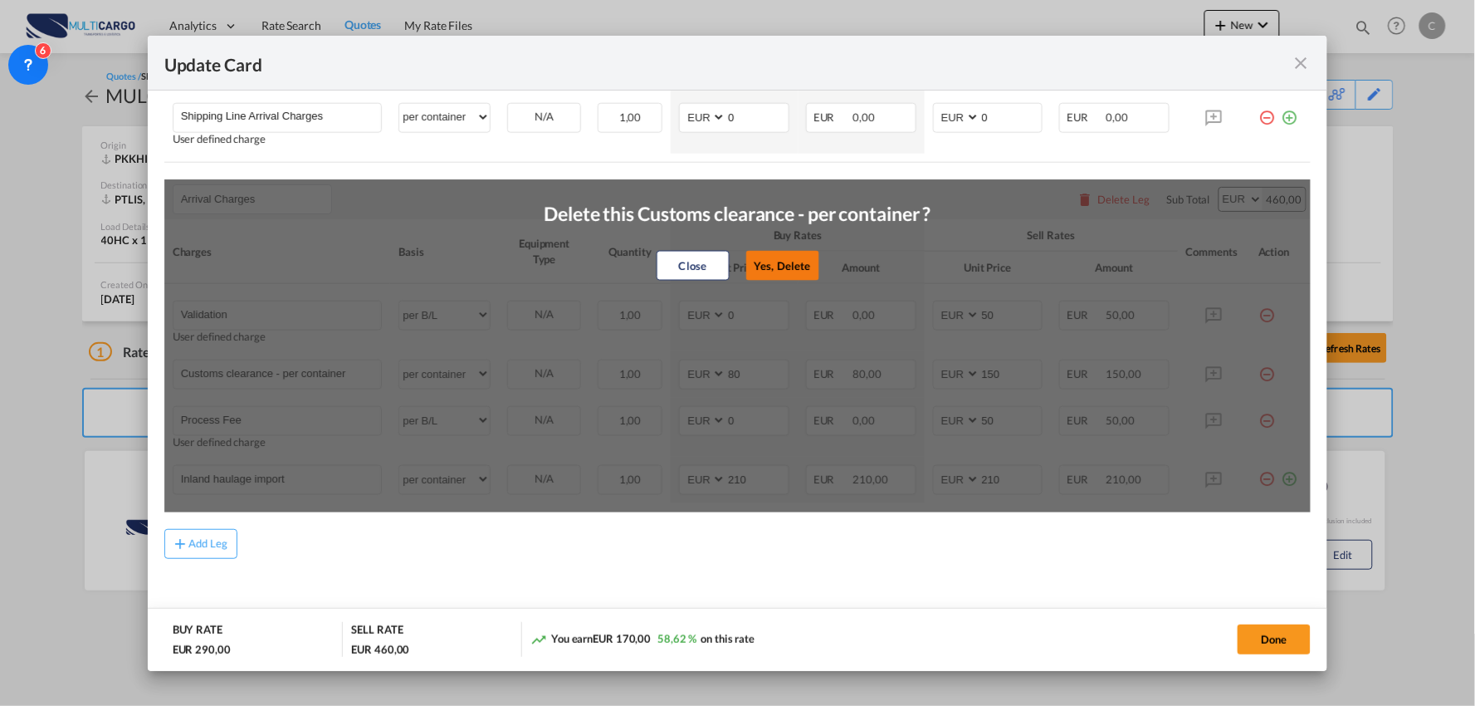
click at [762, 267] on button "Yes, Delete" at bounding box center [782, 266] width 73 height 30
type input "Process Fee"
select select "per B/L"
type input "0"
type input "50"
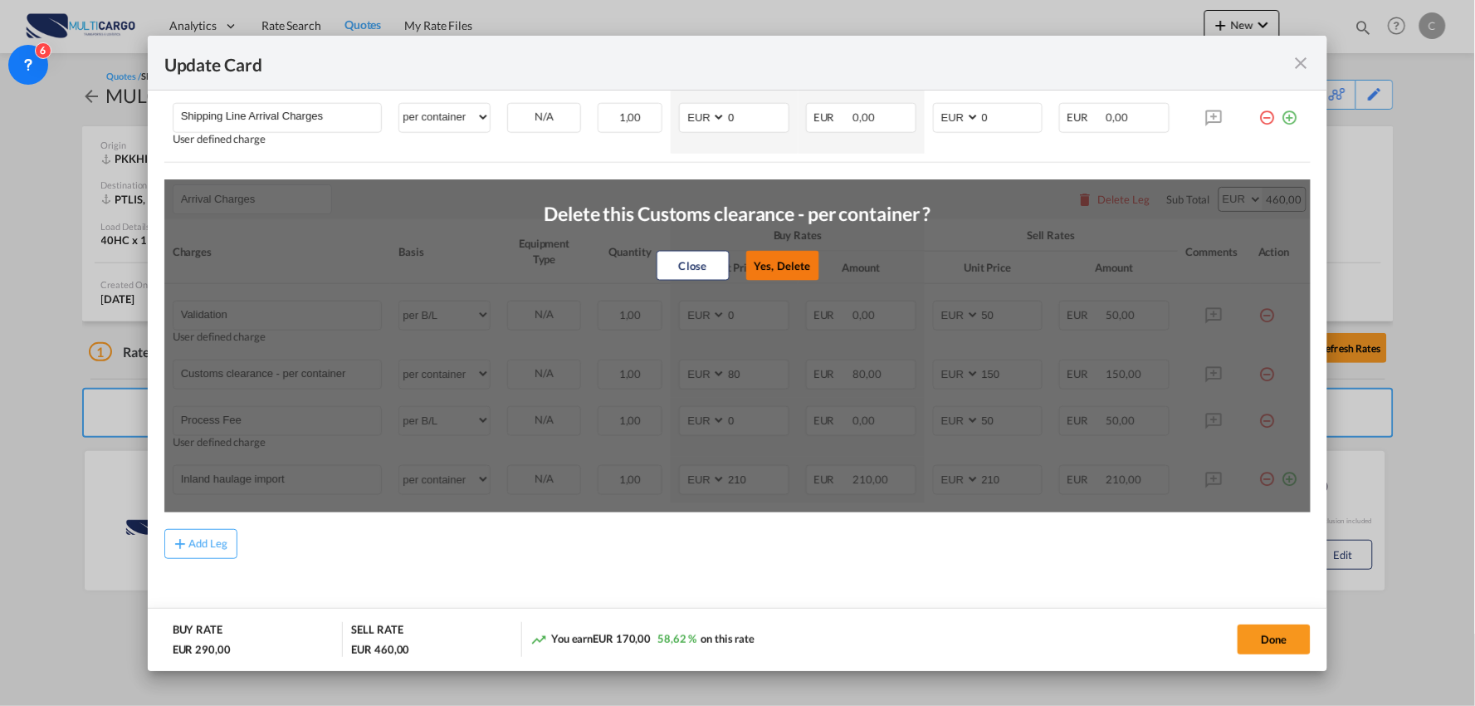
type input "Inland haulage import"
select select "per container"
type input "210"
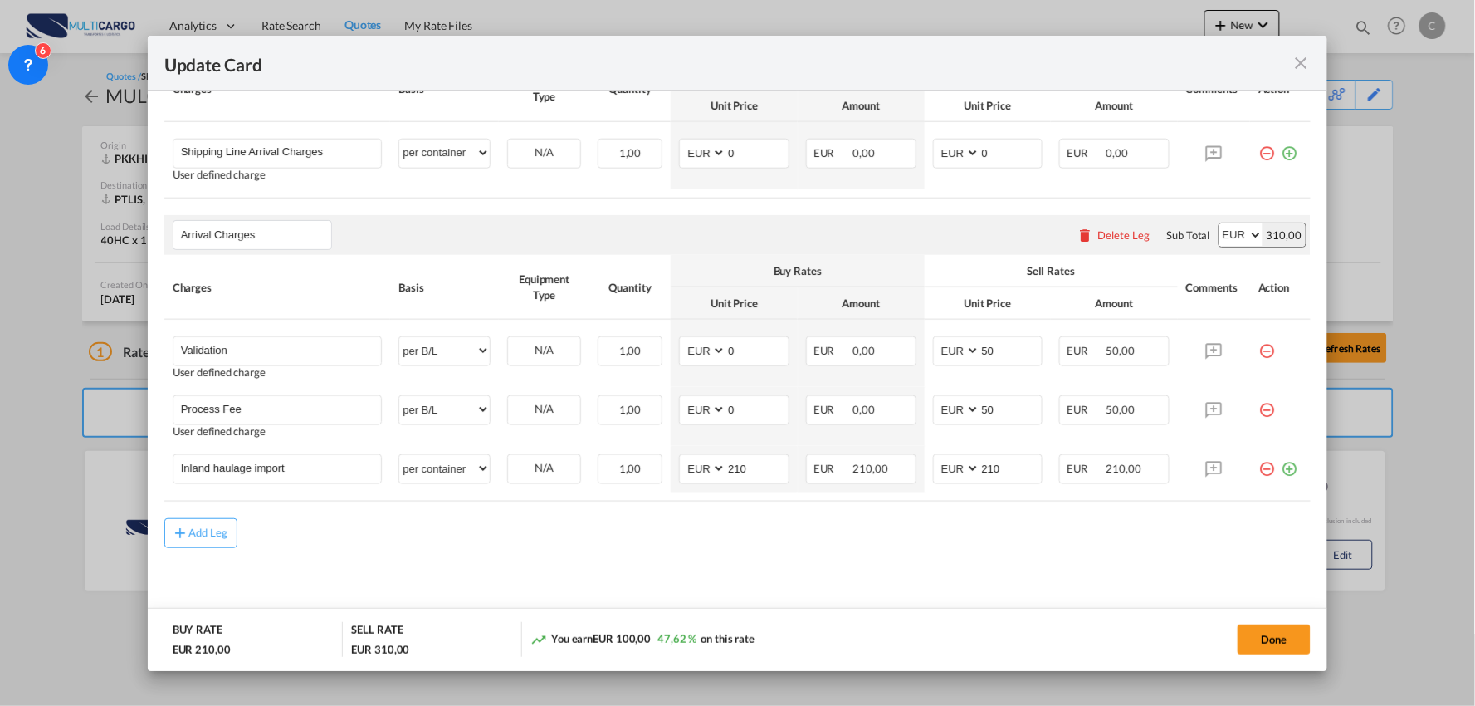
scroll to position [516, 0]
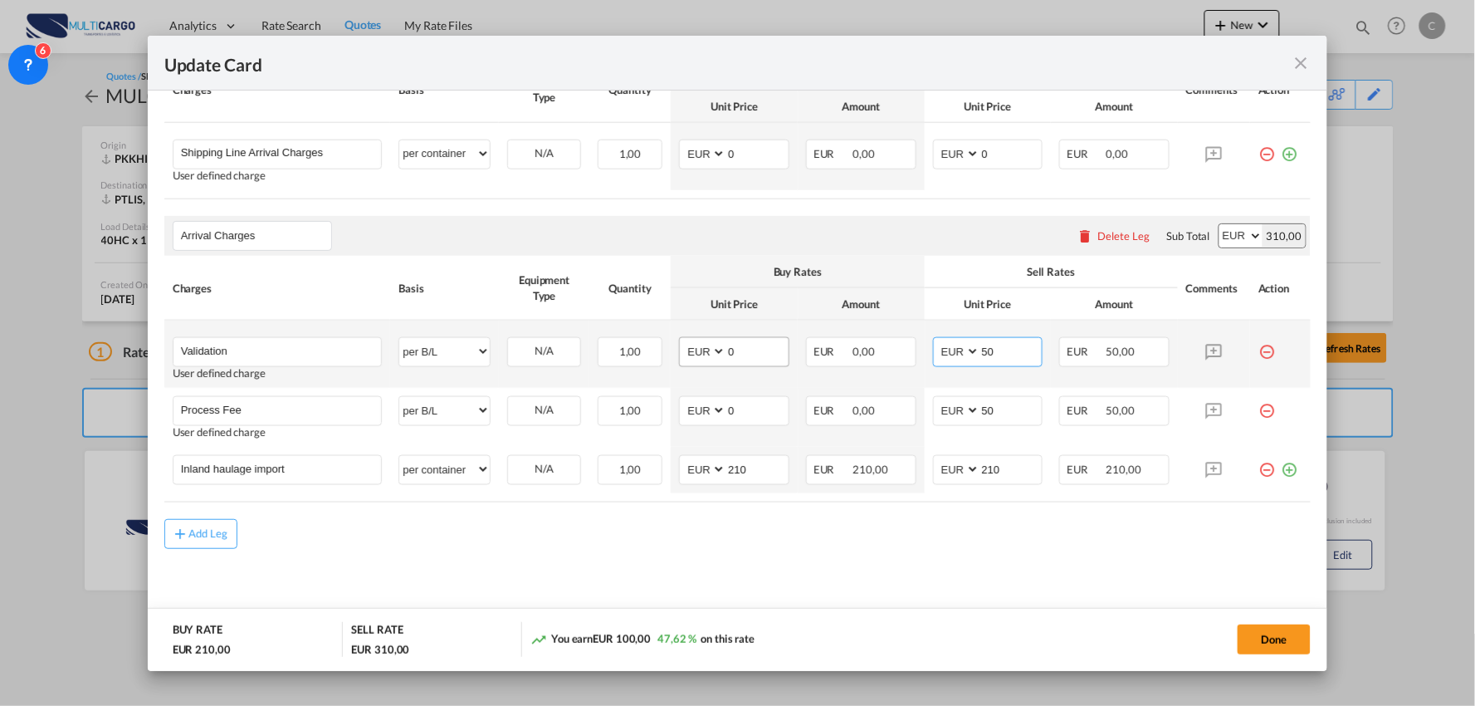
drag, startPoint x: 1001, startPoint y: 346, endPoint x: 703, endPoint y: 349, distance: 297.3
click at [732, 349] on tr "Validation Please Enter User Defined Charges Cannot Be Published User defined c…" at bounding box center [737, 353] width 1147 height 67
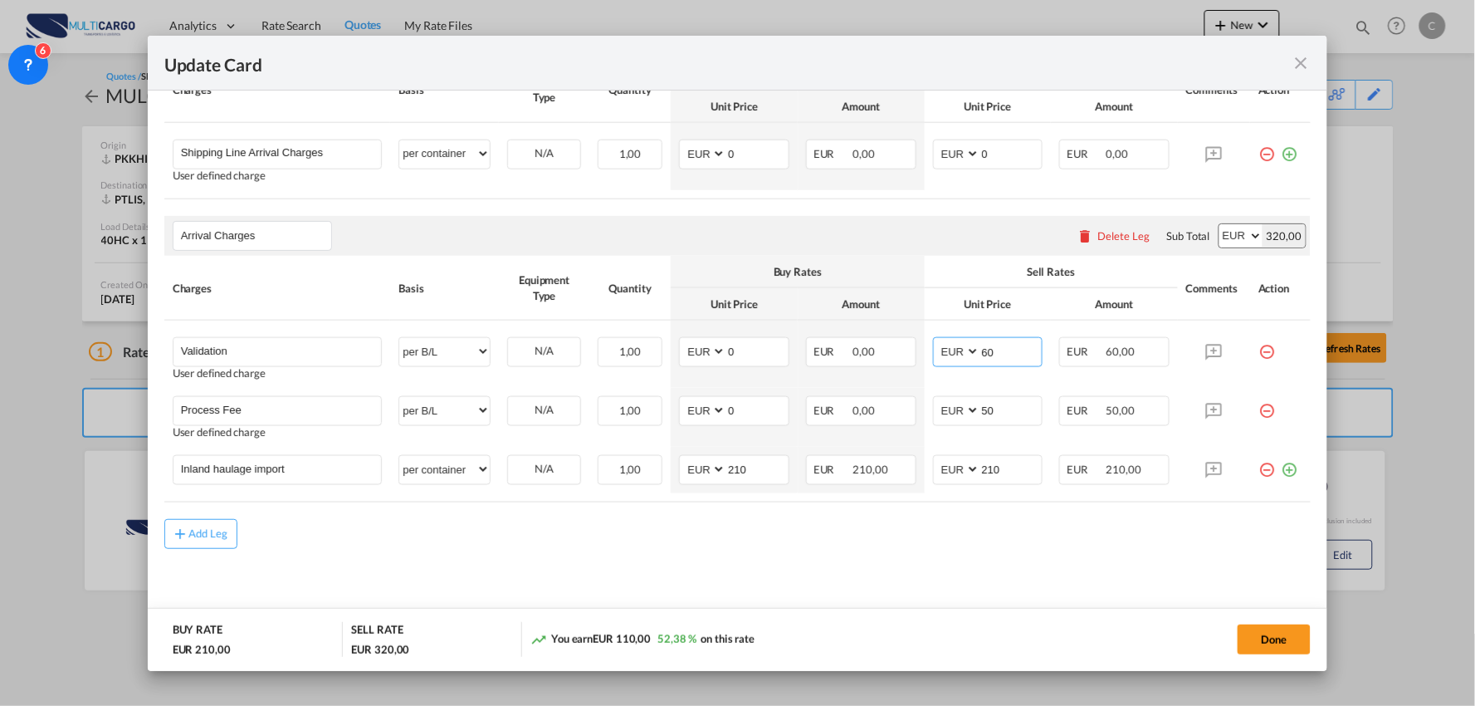
type input "60"
click at [903, 226] on div "Arrival Charges Please enter leg name Leg Name Already Exists Delete Leg Sub To…" at bounding box center [737, 236] width 1147 height 40
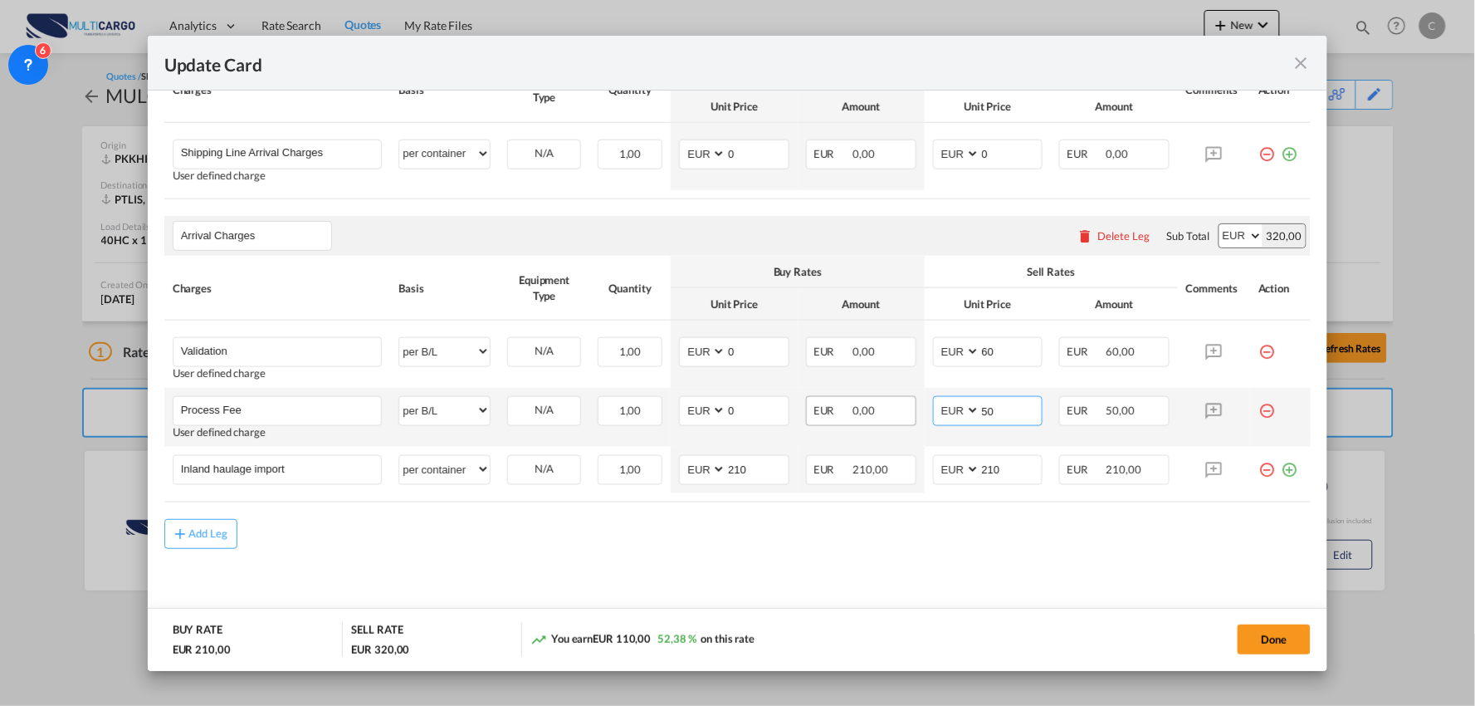
drag, startPoint x: 1002, startPoint y: 419, endPoint x: 837, endPoint y: 424, distance: 165.3
click at [872, 418] on tr "Process Fee Please Enter User Defined Charges Cannot Be Published User defined …" at bounding box center [737, 417] width 1147 height 59
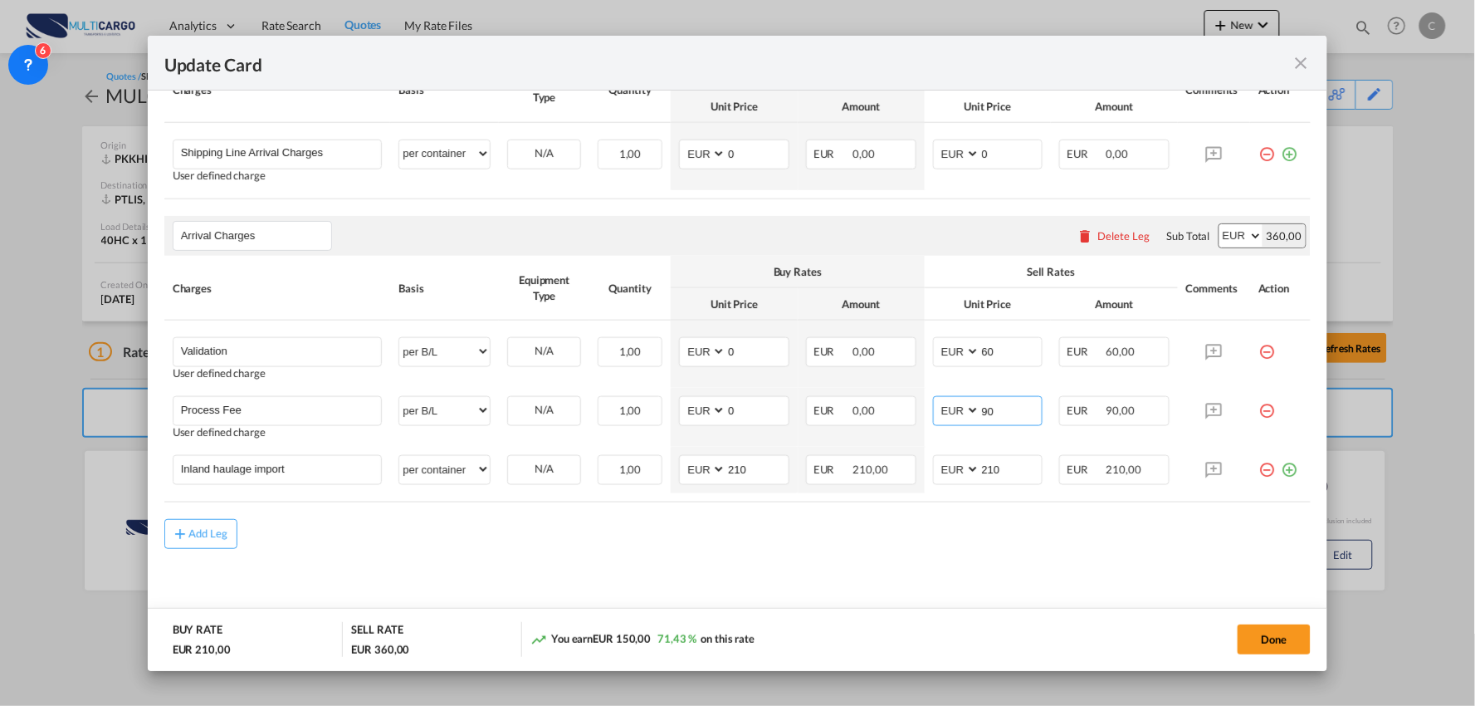
type input "90"
click at [488, 543] on div "Add Leg" at bounding box center [737, 534] width 1147 height 30
click at [1259, 472] on md-icon "icon-minus-circle-outline red-400-fg" at bounding box center [1267, 463] width 17 height 17
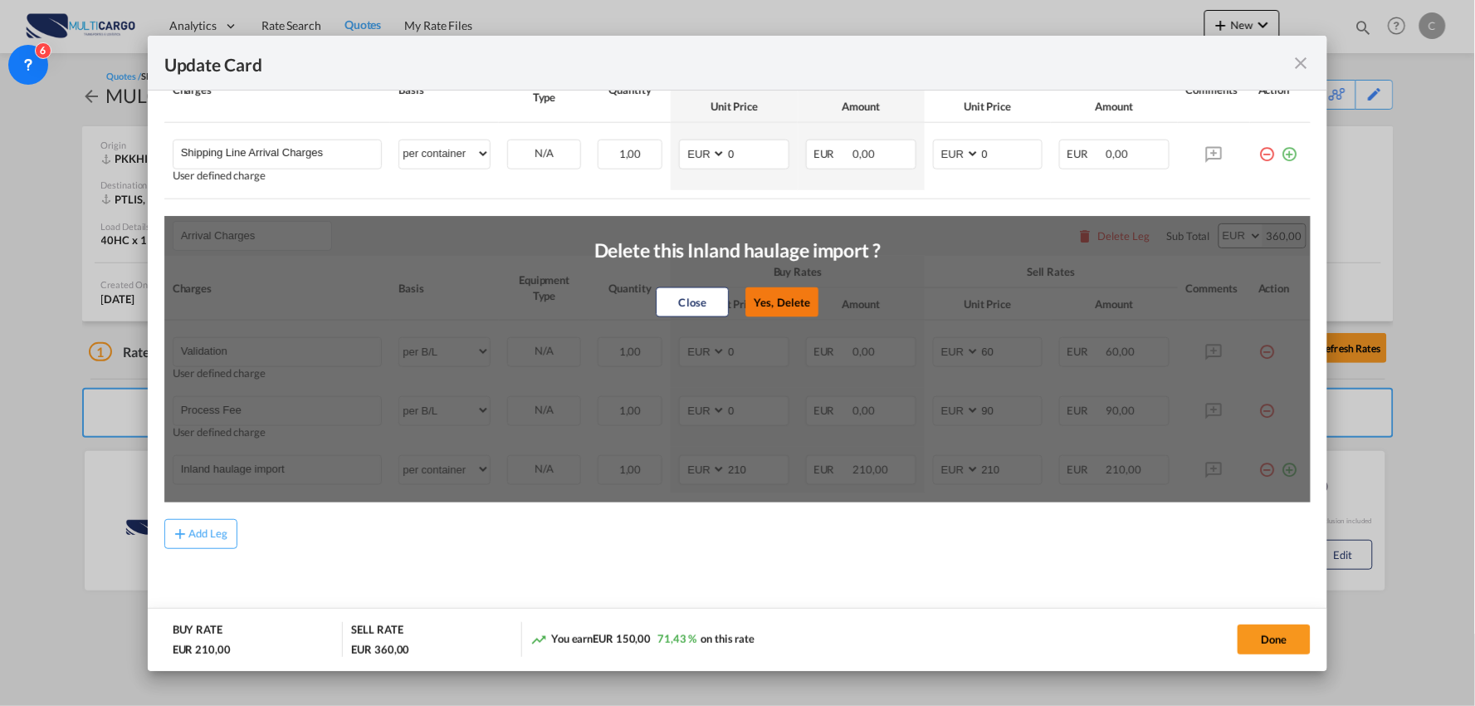
click at [794, 299] on button "Yes, Delete" at bounding box center [782, 302] width 73 height 30
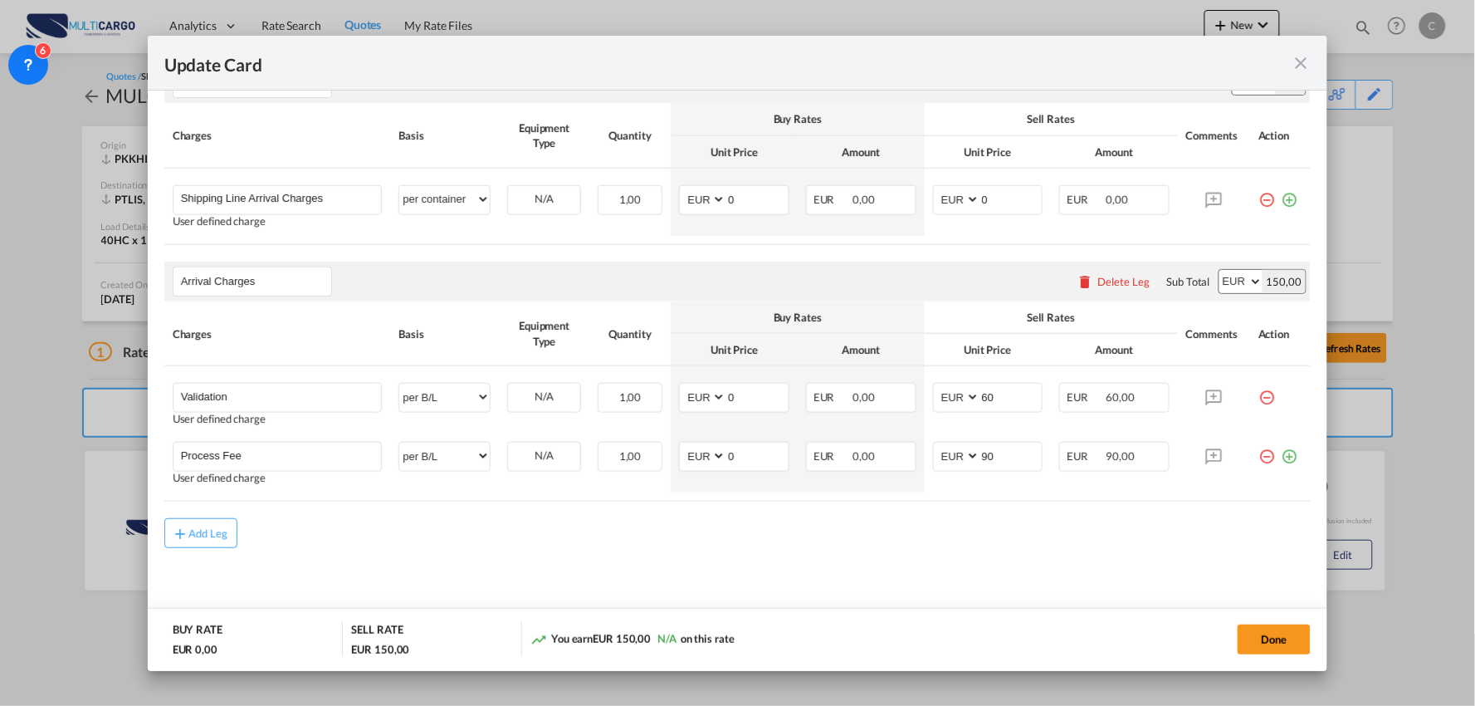
scroll to position [470, 0]
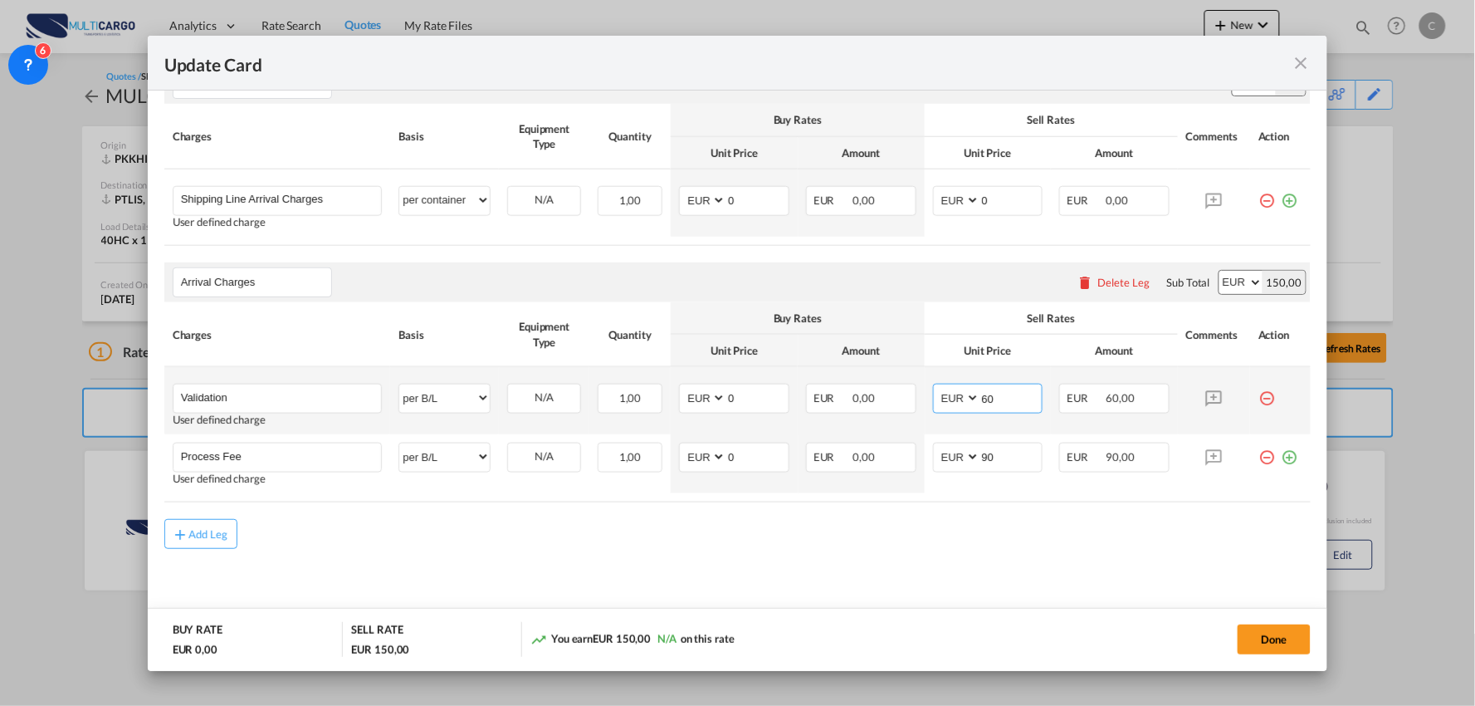
drag, startPoint x: 975, startPoint y: 404, endPoint x: 918, endPoint y: 404, distance: 56.5
click at [925, 404] on td "AED AFN ALL AMD ANG AOA ARS AUD AWG AZN BAM BBD BDT BGN BHD BIF BMD BND [PERSON…" at bounding box center [988, 400] width 127 height 67
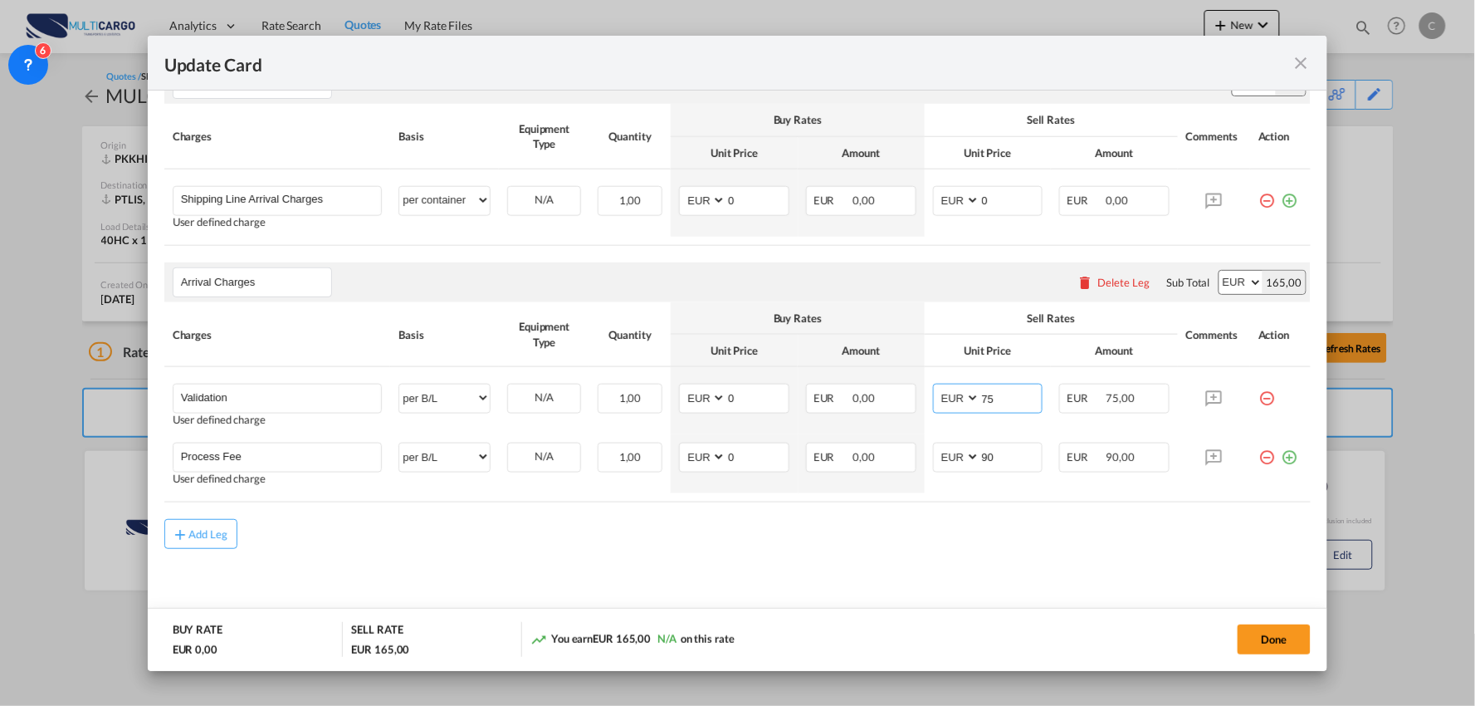
type input "75"
click at [952, 546] on div "Add Leg" at bounding box center [737, 534] width 1147 height 30
click at [918, 533] on div "Add Leg" at bounding box center [737, 534] width 1147 height 30
click at [1285, 648] on button "Done" at bounding box center [1274, 639] width 73 height 30
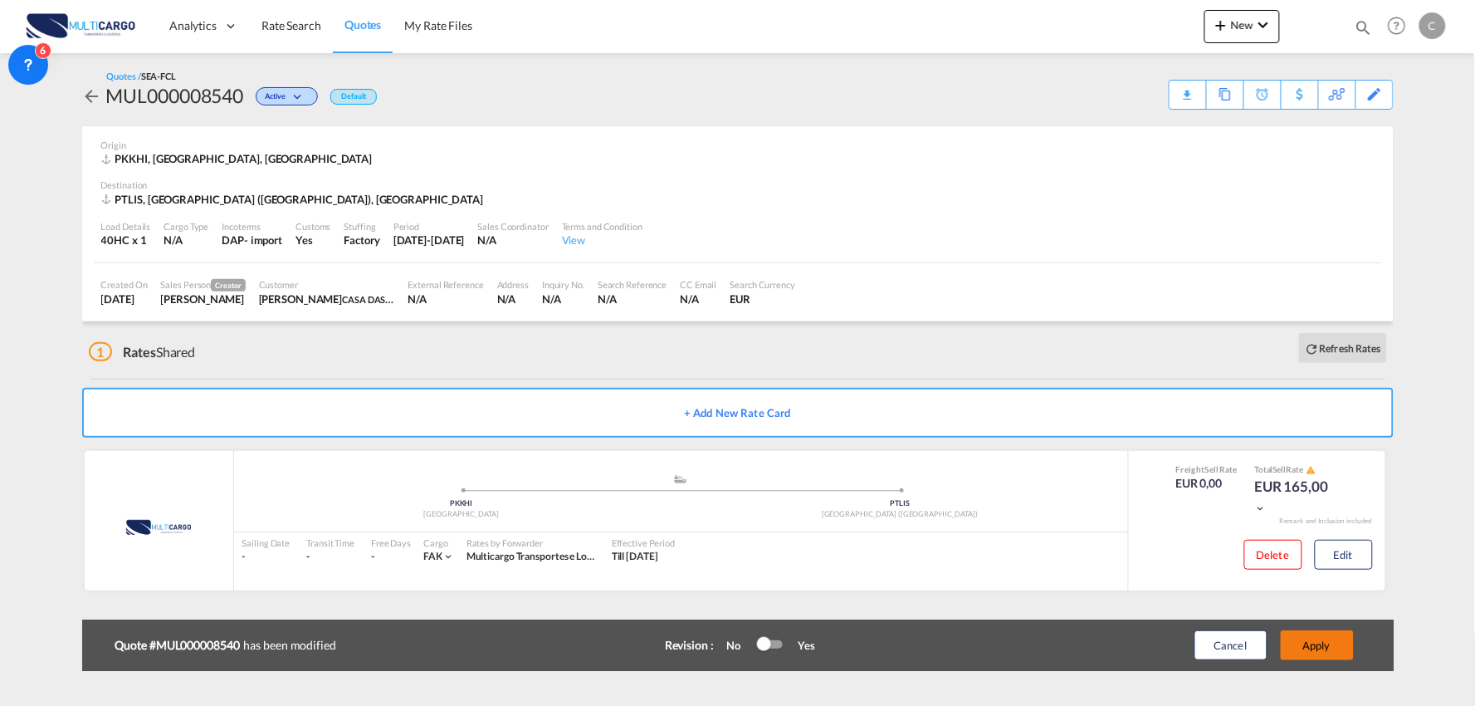
click at [1324, 640] on button "Apply" at bounding box center [1317, 645] width 73 height 30
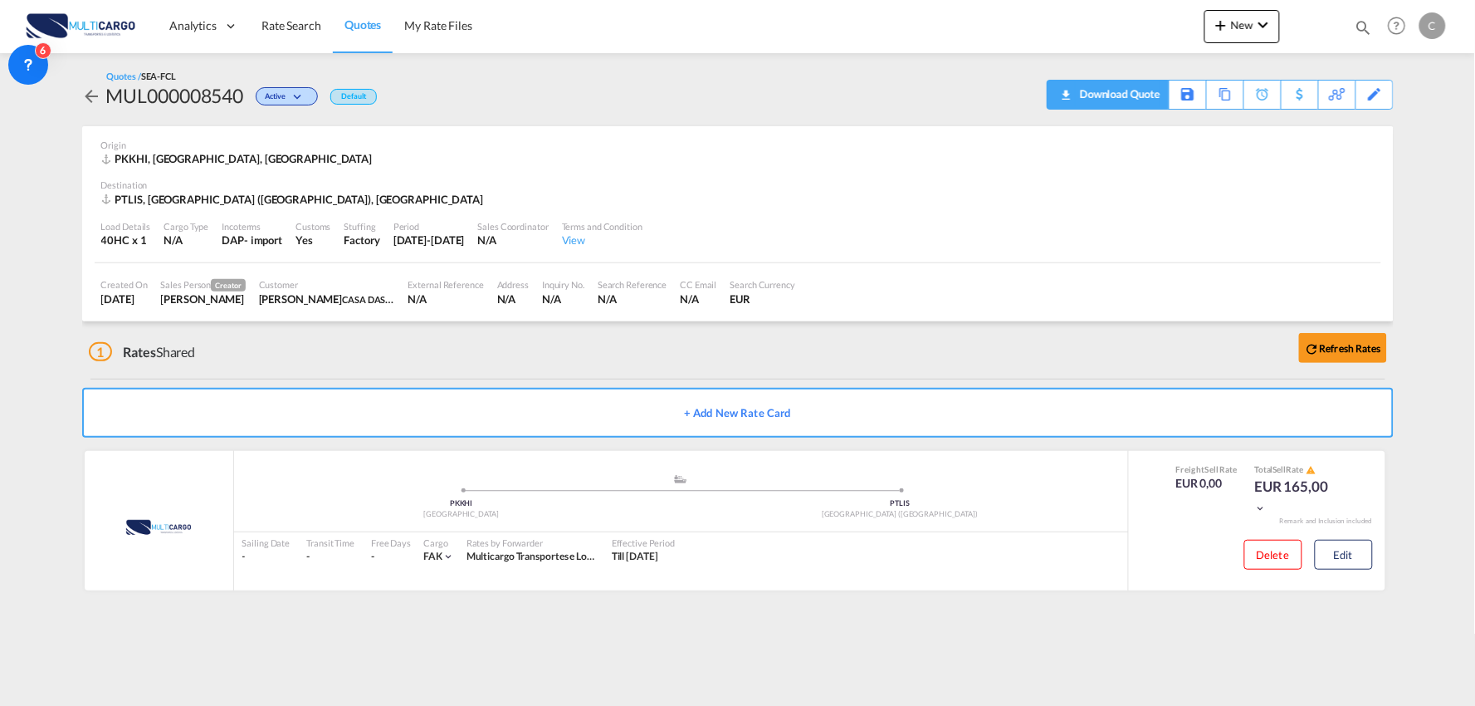
click at [1147, 98] on div "Download Quote" at bounding box center [1118, 94] width 85 height 27
